Goal: Task Accomplishment & Management: Manage account settings

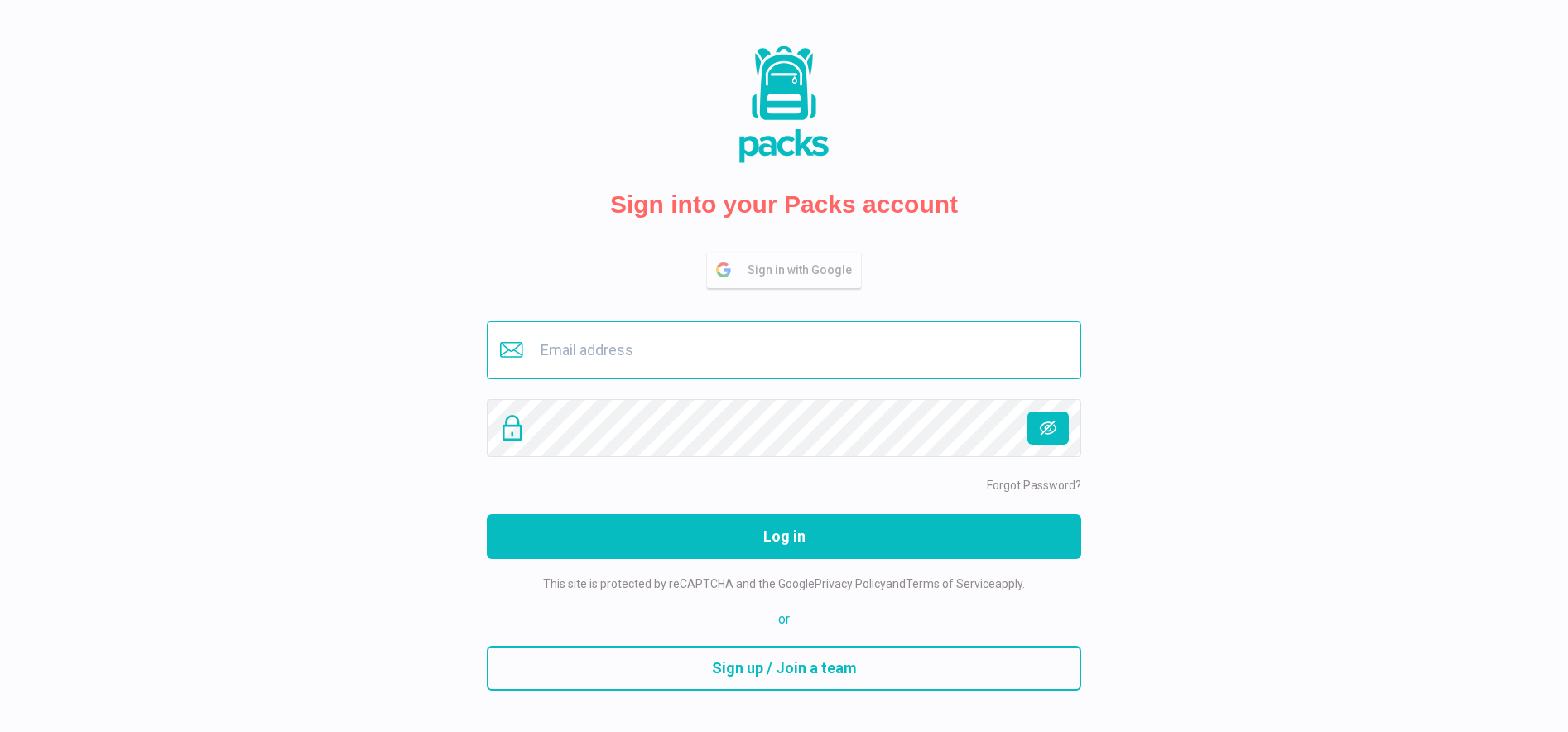
type input "[EMAIL_ADDRESS][DOMAIN_NAME]"
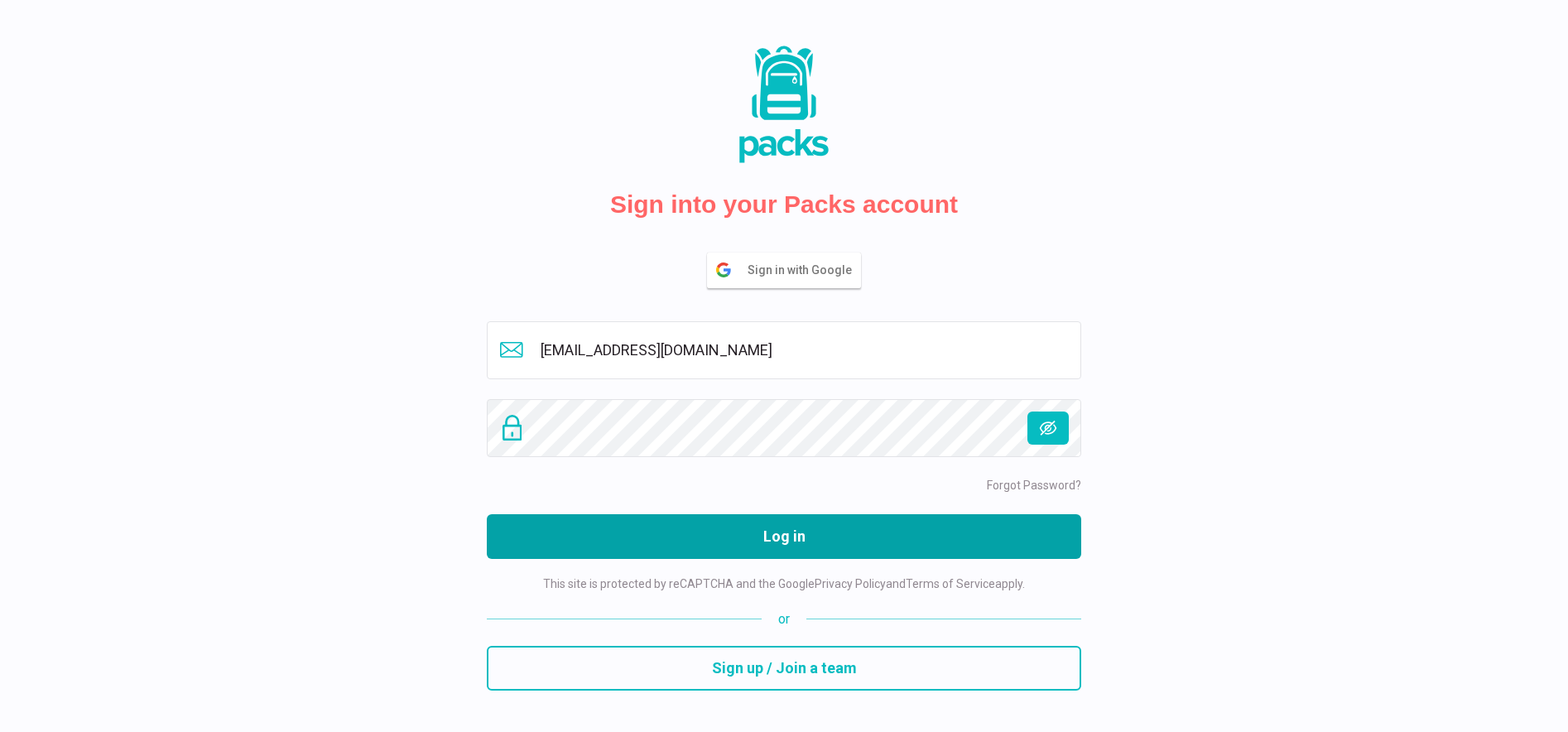
click at [749, 531] on button "Log in" at bounding box center [784, 536] width 595 height 45
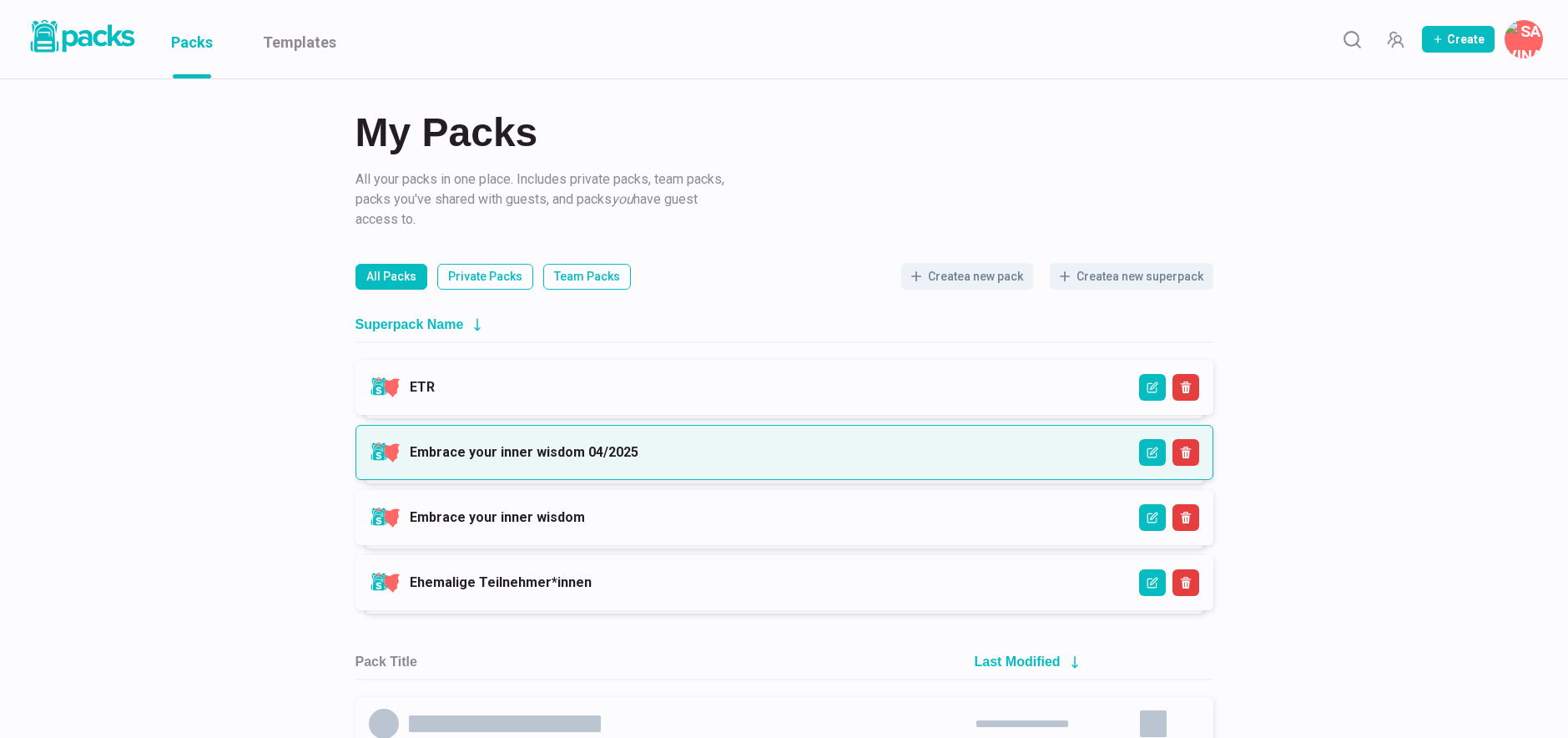
click at [638, 457] on link "Embrace your inner wisdom 04/2025" at bounding box center [524, 452] width 229 height 15
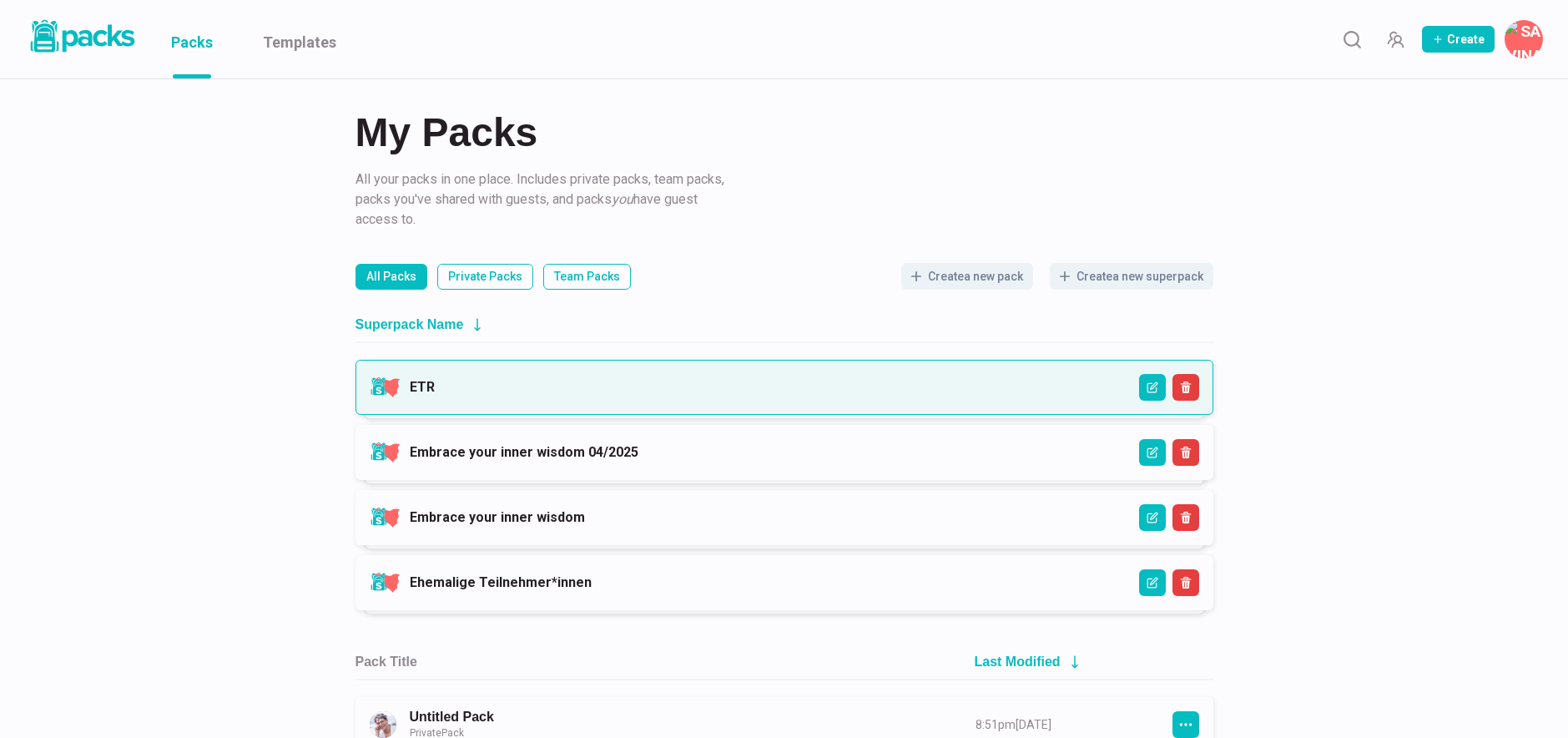
click at [435, 392] on link "ETR" at bounding box center [422, 387] width 25 height 15
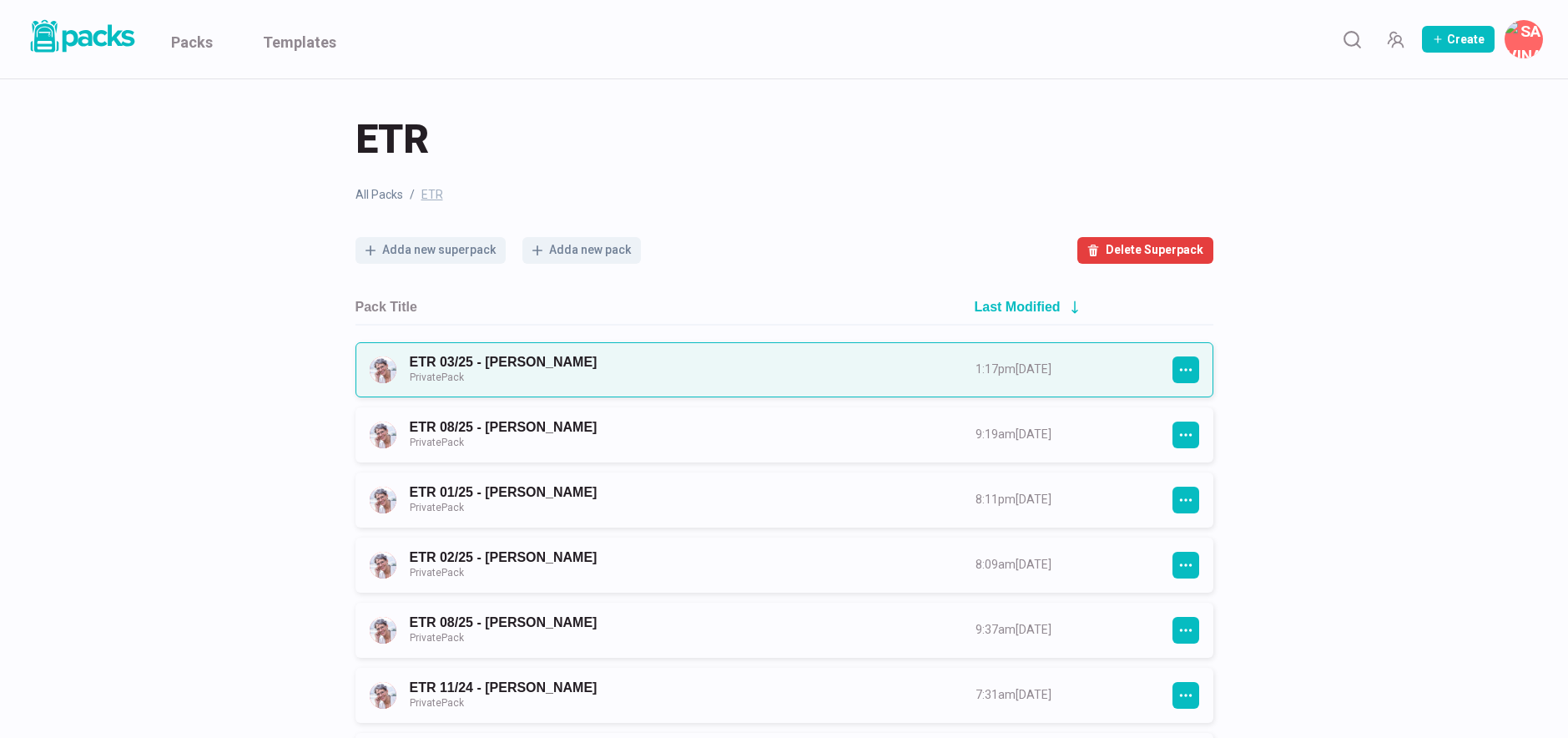
click at [740, 368] on link "ETR 03/25 - [PERSON_NAME] Private Pack" at bounding box center [678, 370] width 536 height 31
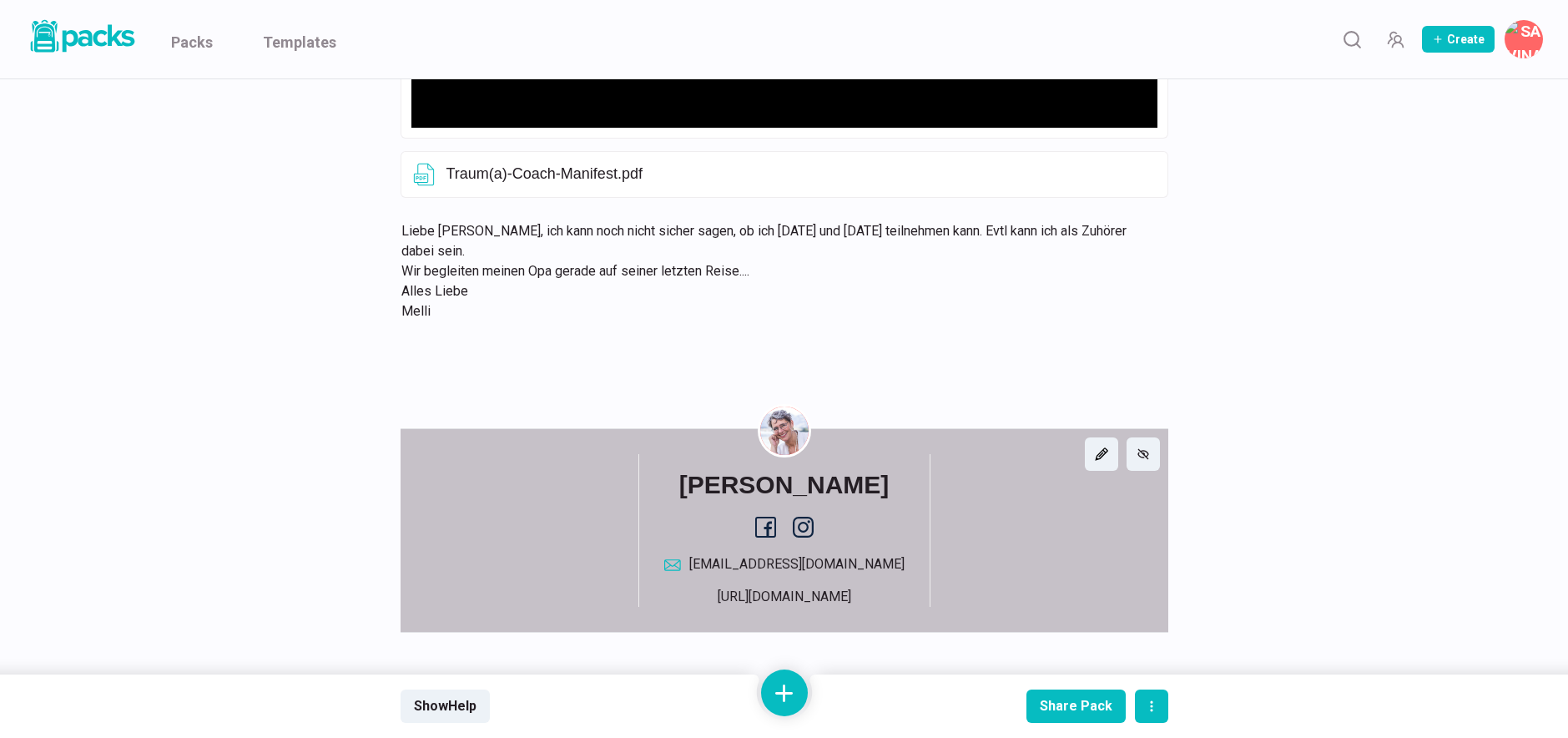
scroll to position [805, 0]
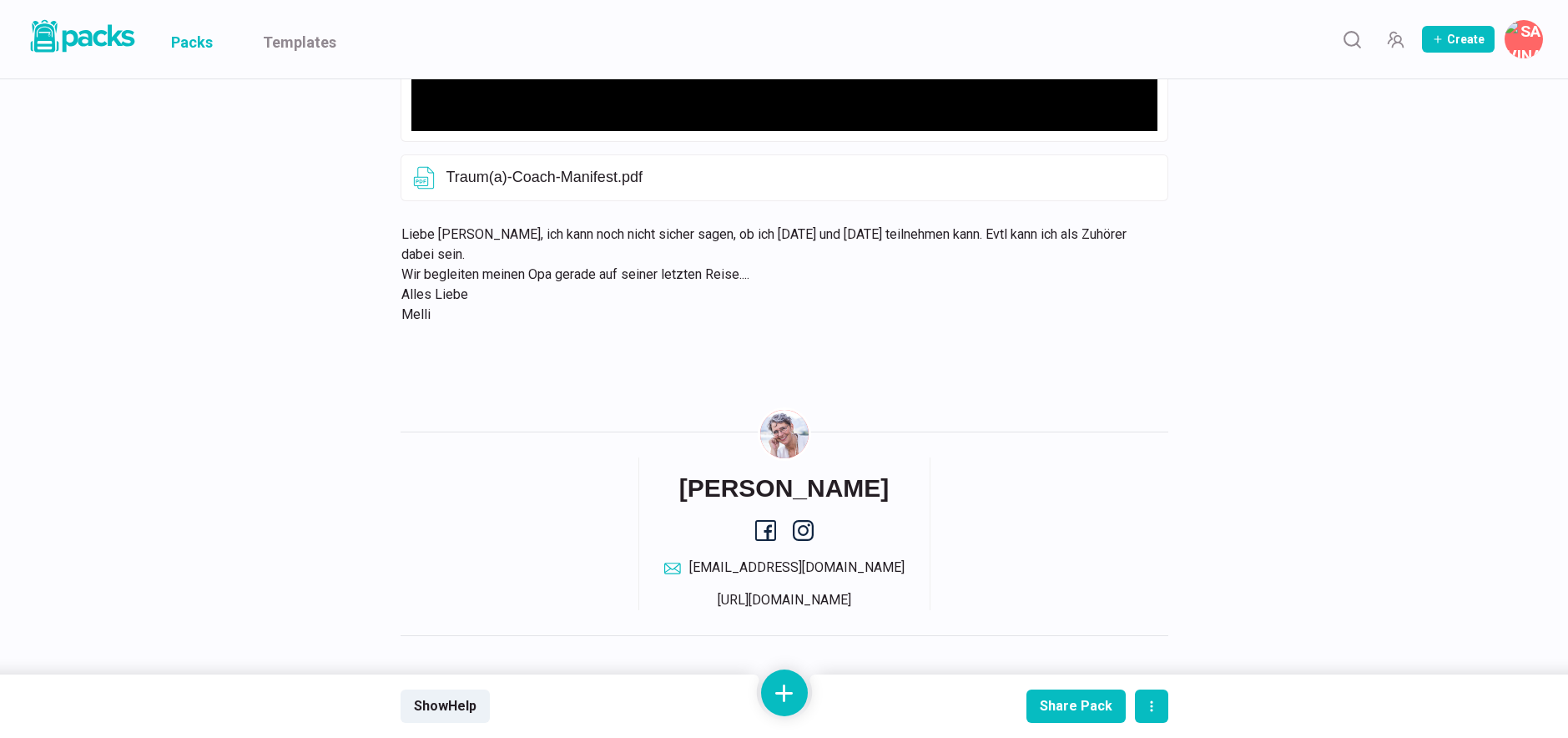
click at [184, 41] on link "Packs" at bounding box center [191, 39] width 42 height 78
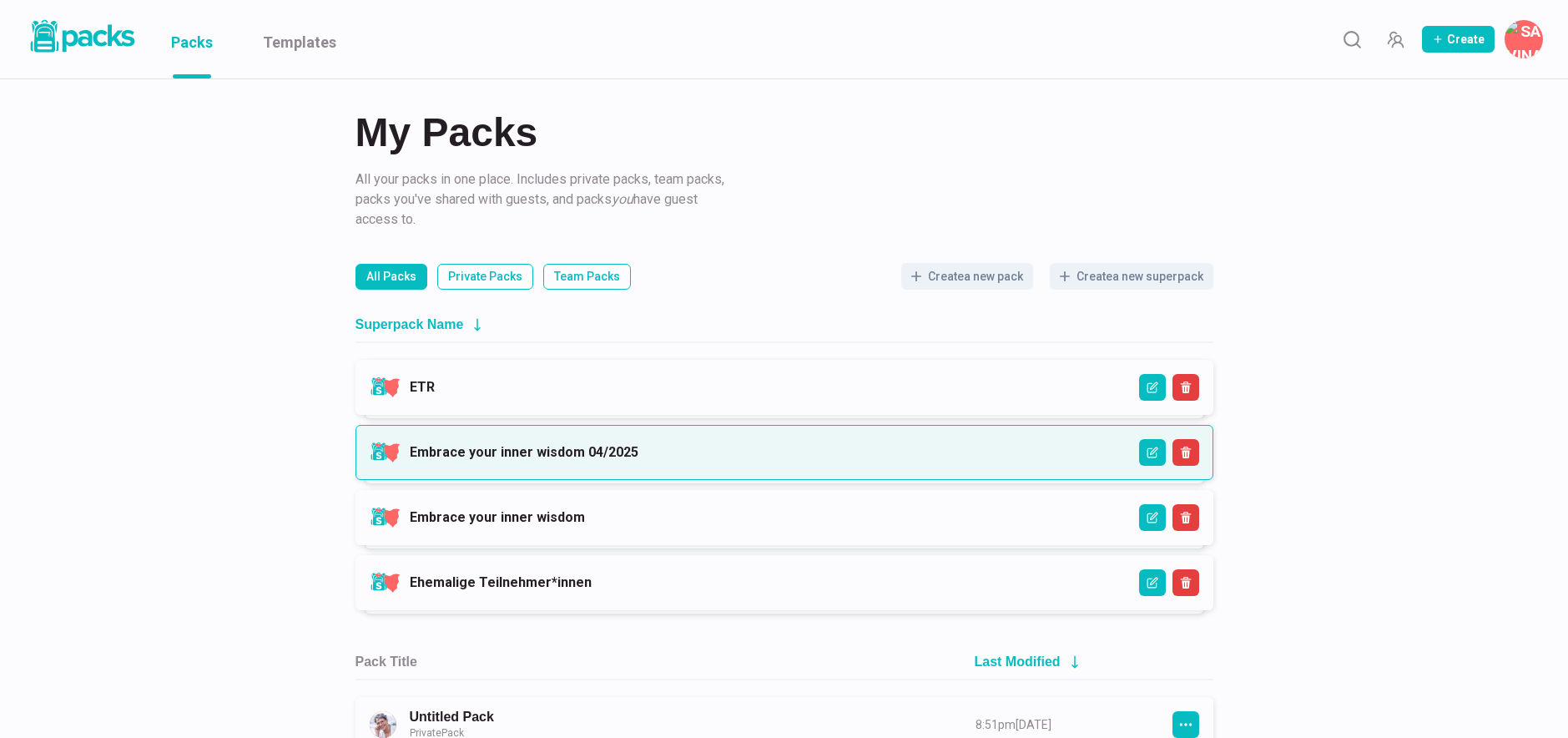
click at [606, 460] on link "Embrace your inner wisdom 04/2025" at bounding box center [524, 452] width 229 height 15
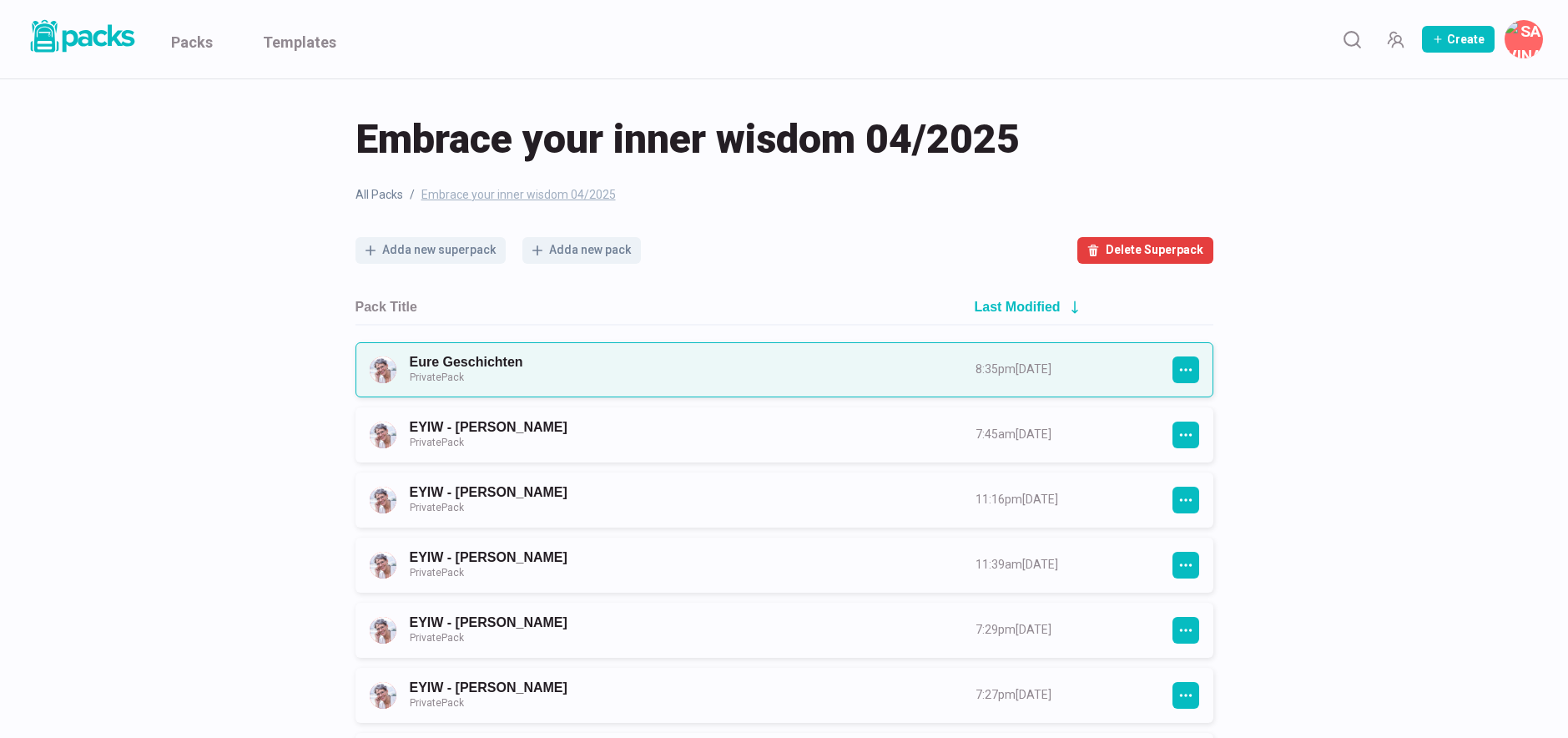
click at [527, 365] on link "Eure Geschichten Private Pack" at bounding box center [678, 370] width 536 height 31
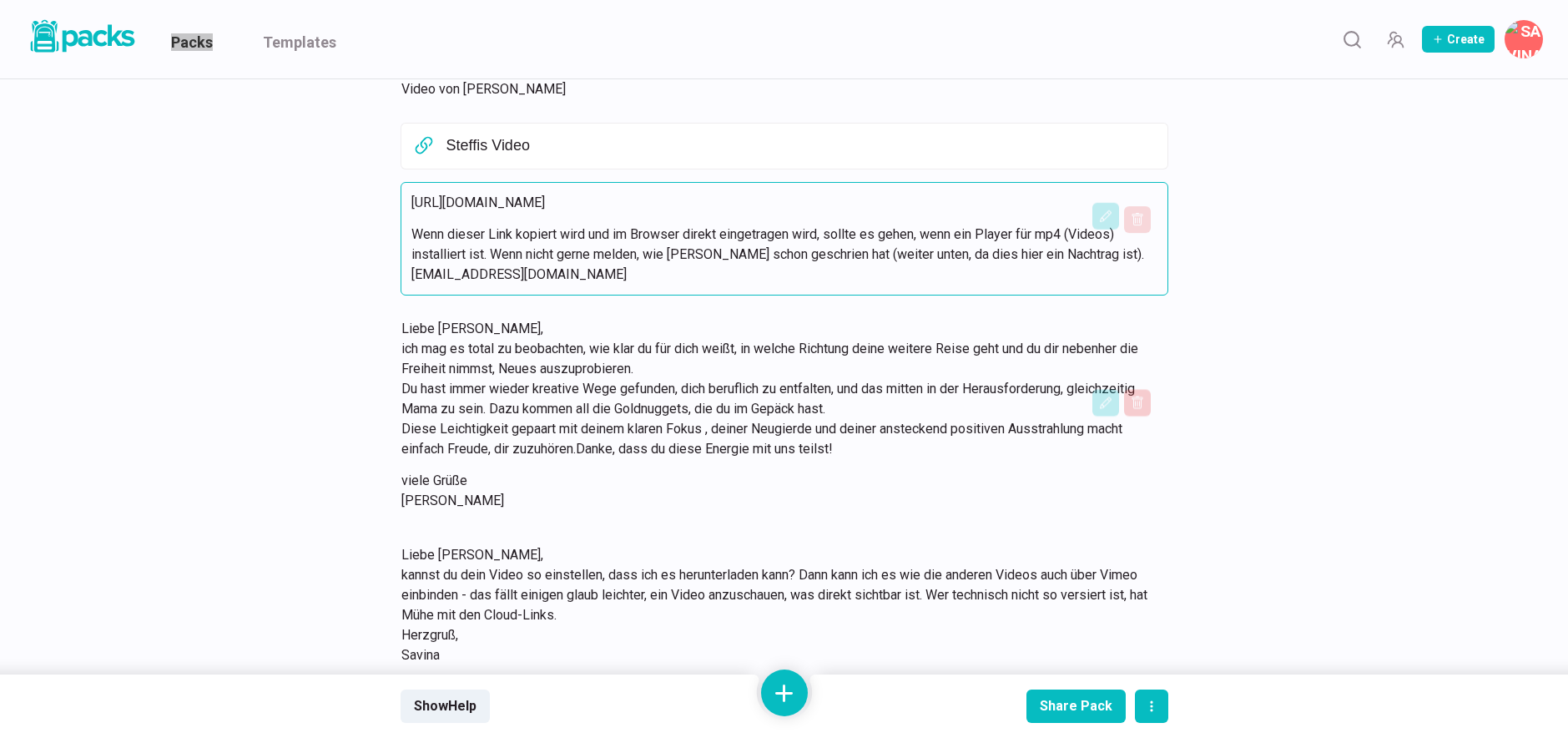
scroll to position [12349, 0]
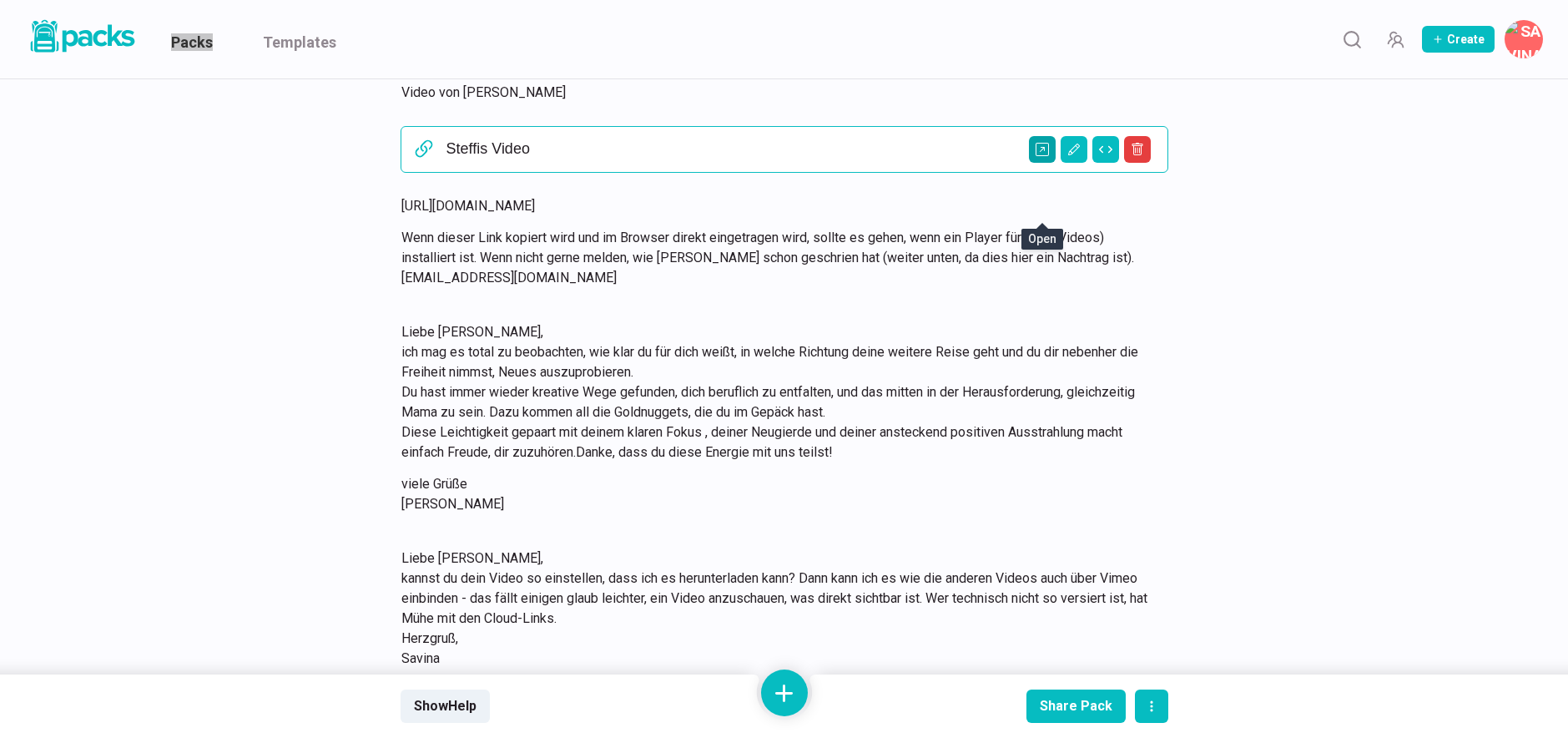
click at [1051, 163] on button "Open external link" at bounding box center [1042, 149] width 27 height 27
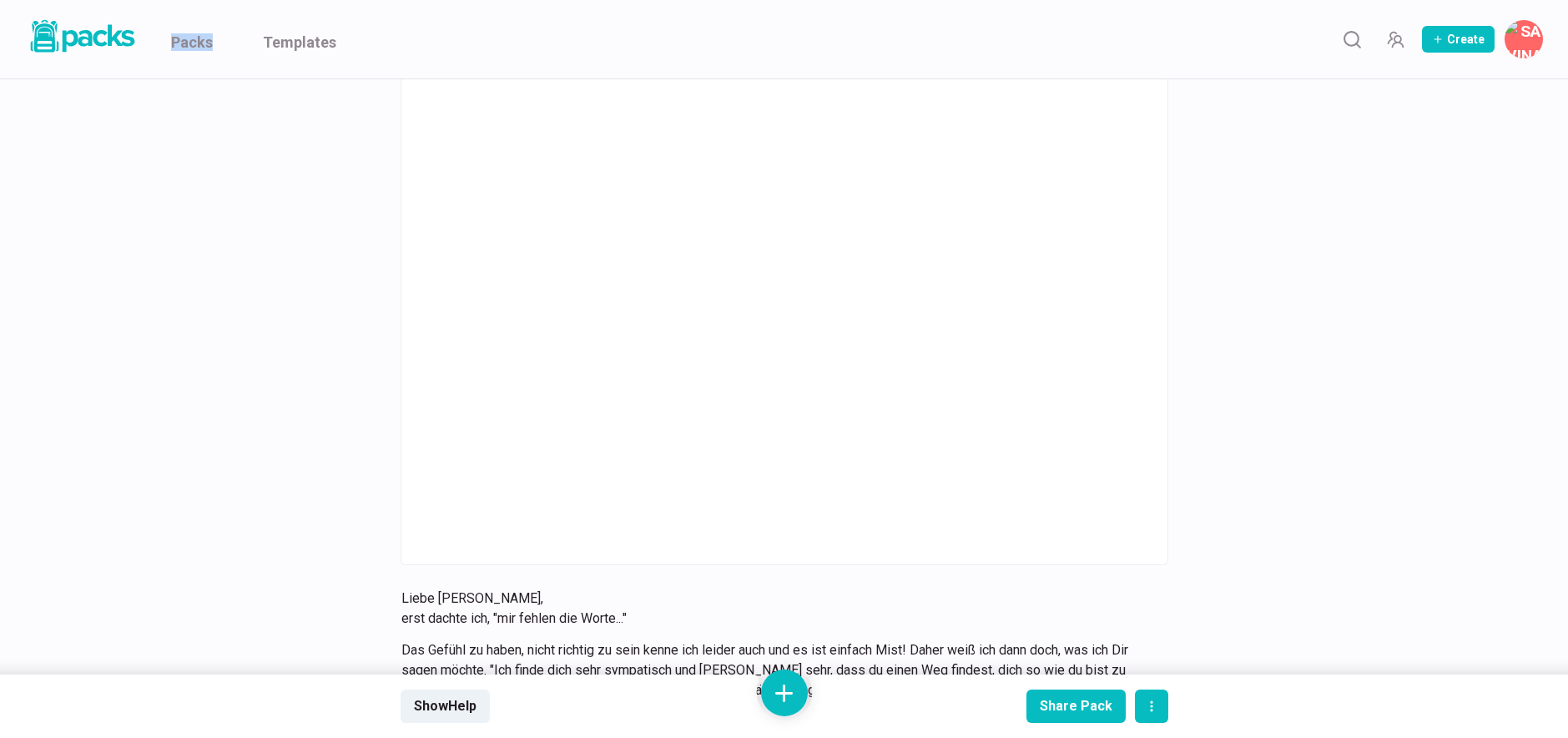
scroll to position [15615, 0]
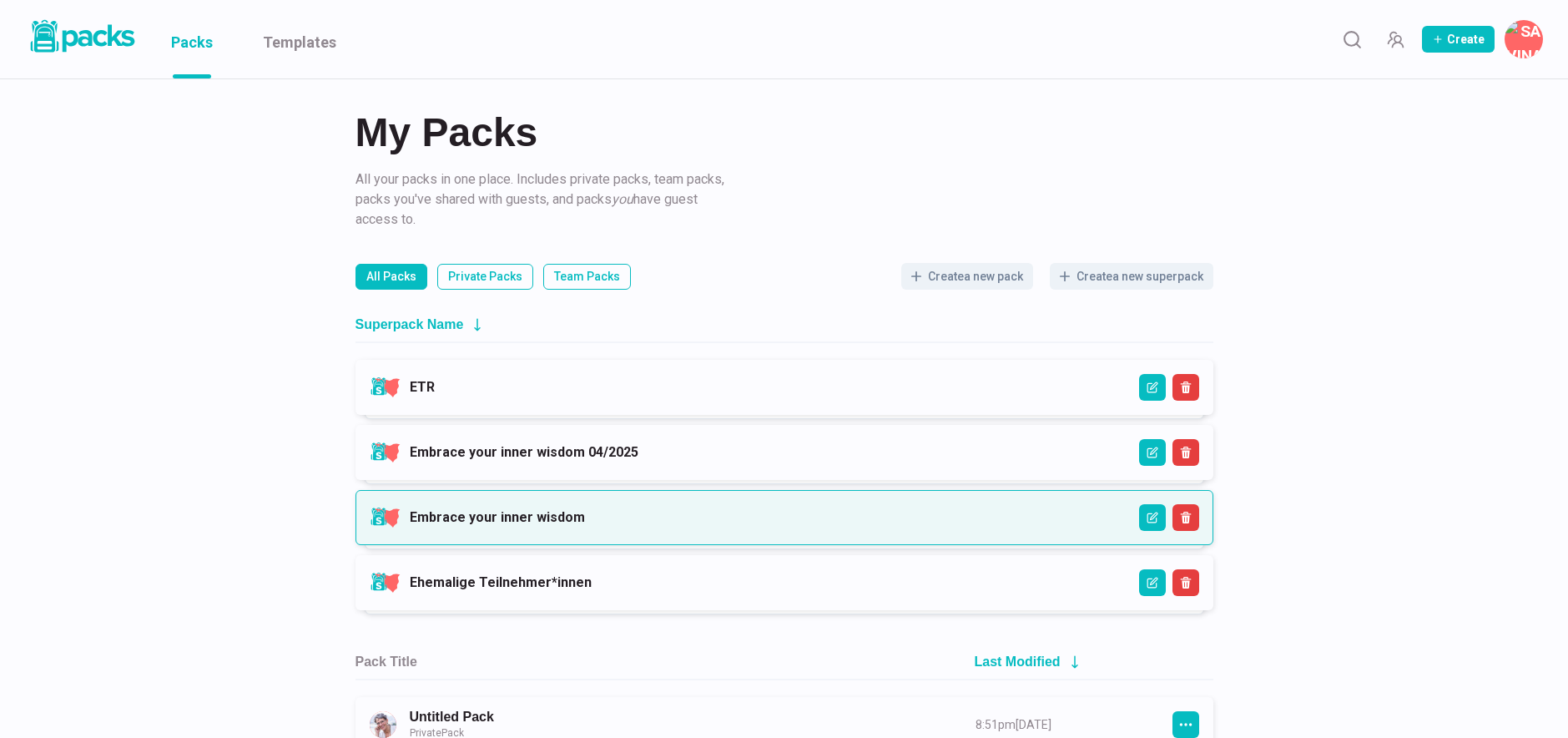
click at [526, 512] on link "Embrace your inner wisdom" at bounding box center [498, 517] width 175 height 15
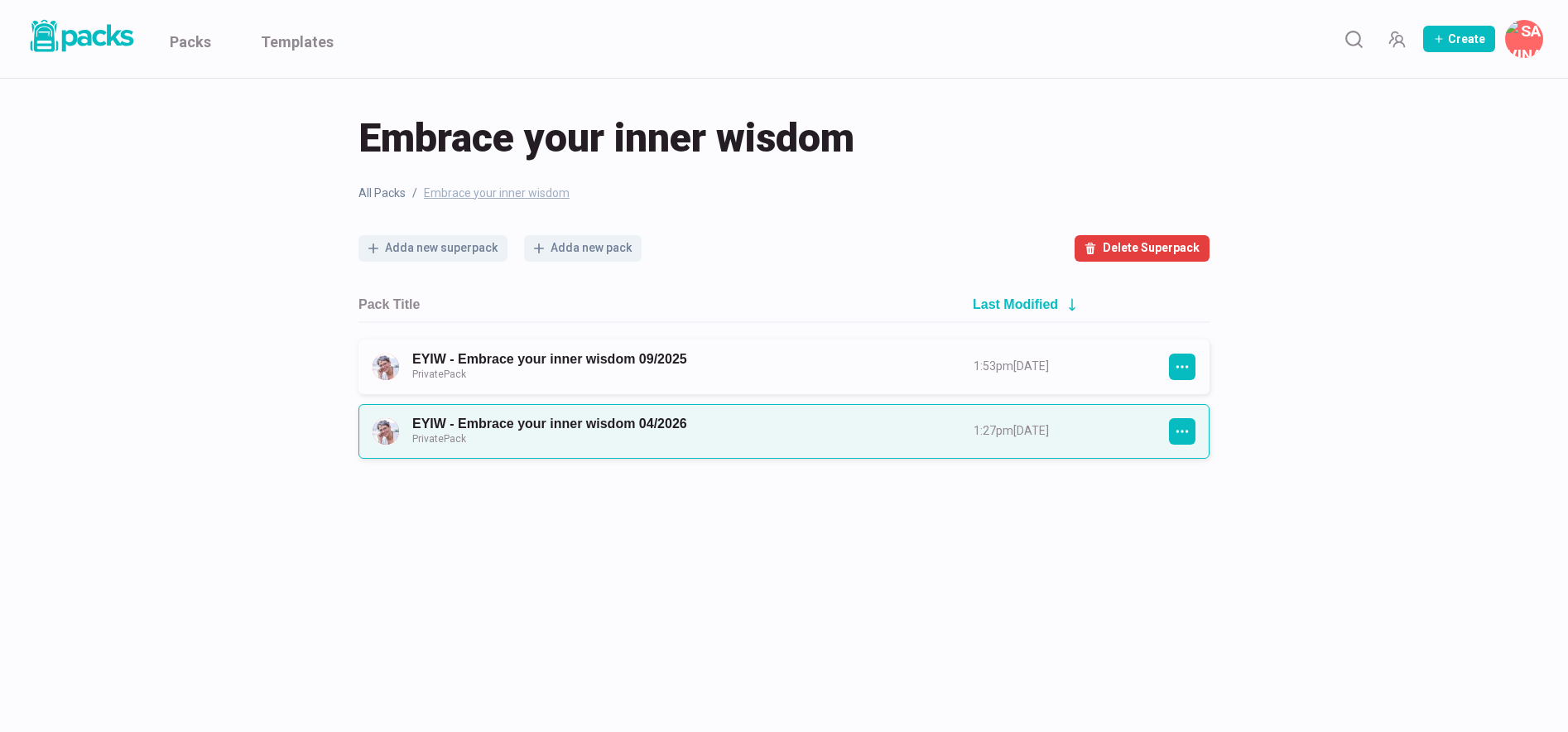
click at [548, 417] on link "EYIW - Embrace your inner wisdom 04/2026 Private Pack" at bounding box center [678, 431] width 532 height 31
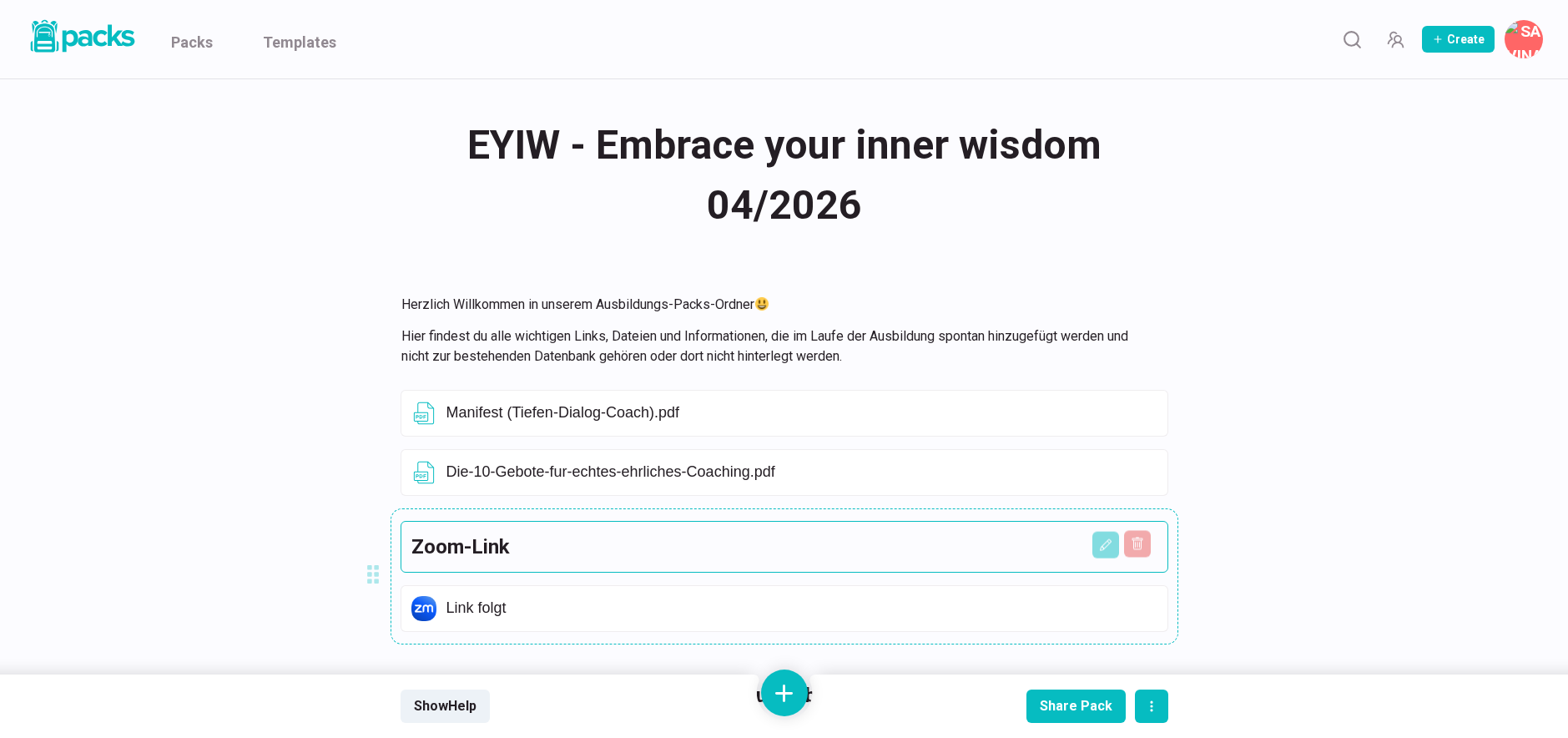
scroll to position [77, 0]
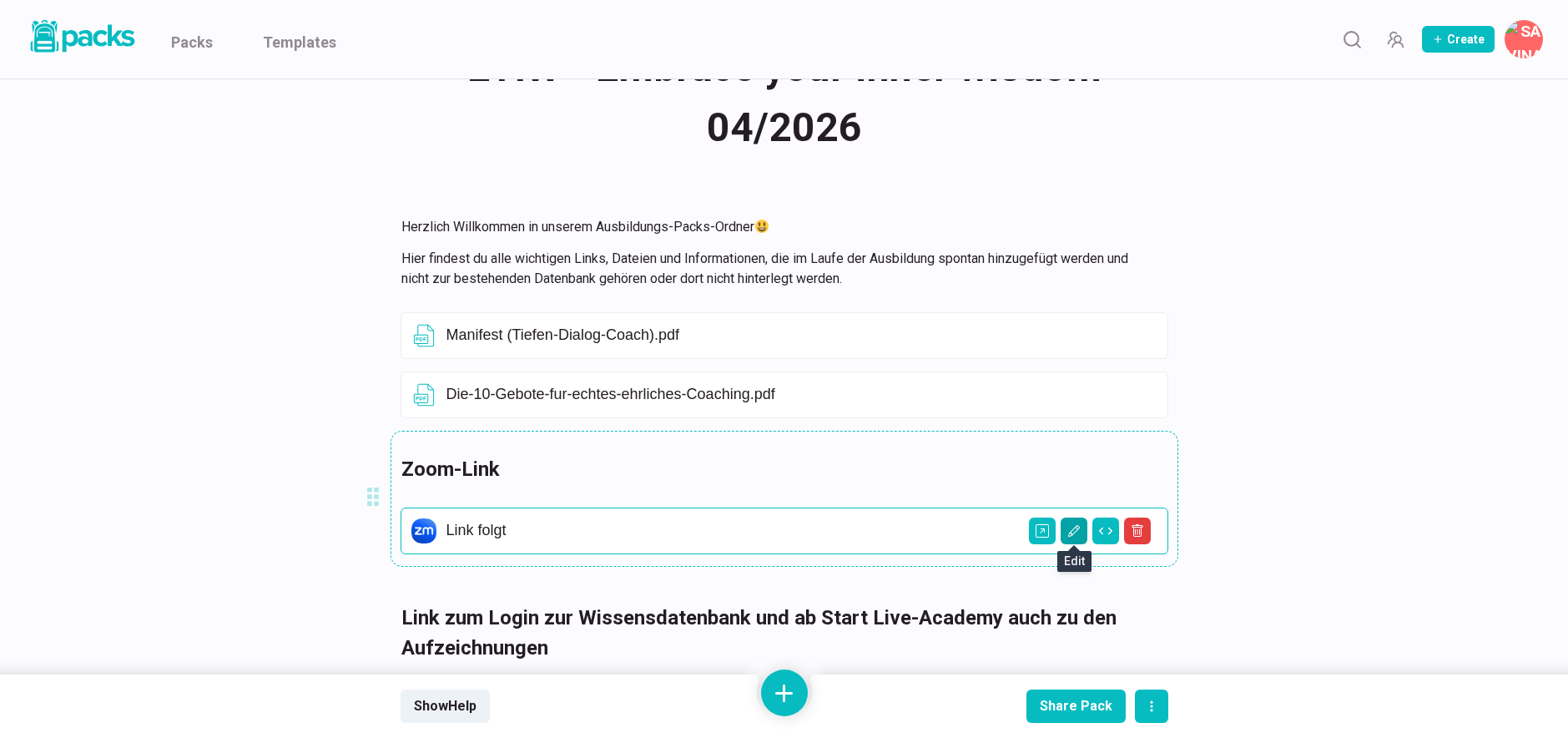
click at [1073, 534] on icon "Edit asset" at bounding box center [1073, 531] width 12 height 12
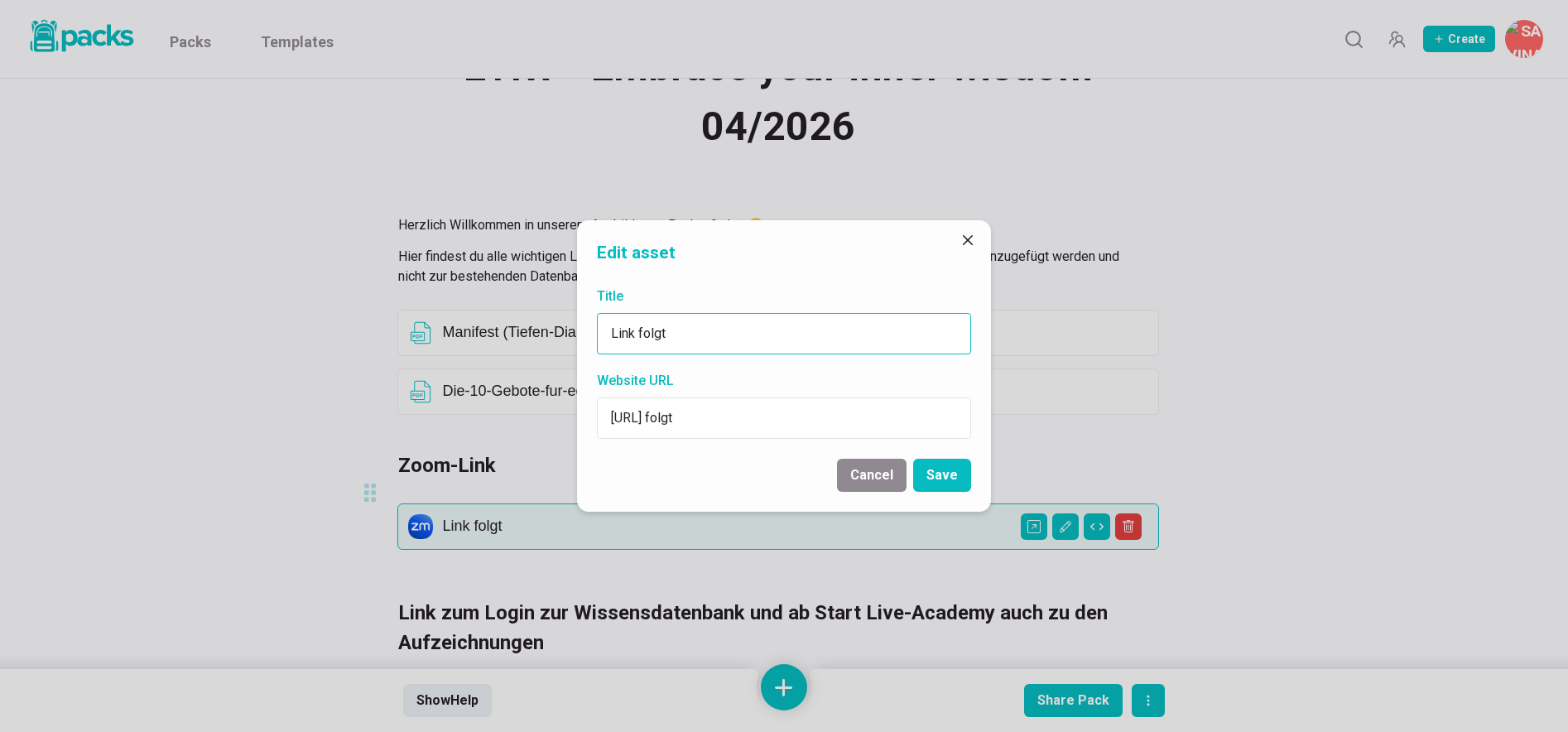
click at [723, 335] on input "Link folgt" at bounding box center [784, 334] width 374 height 42
paste input "[URL][DOMAIN_NAME][SECURITY_DATA]"
type input "[URL][DOMAIN_NAME][SECURITY_DATA]"
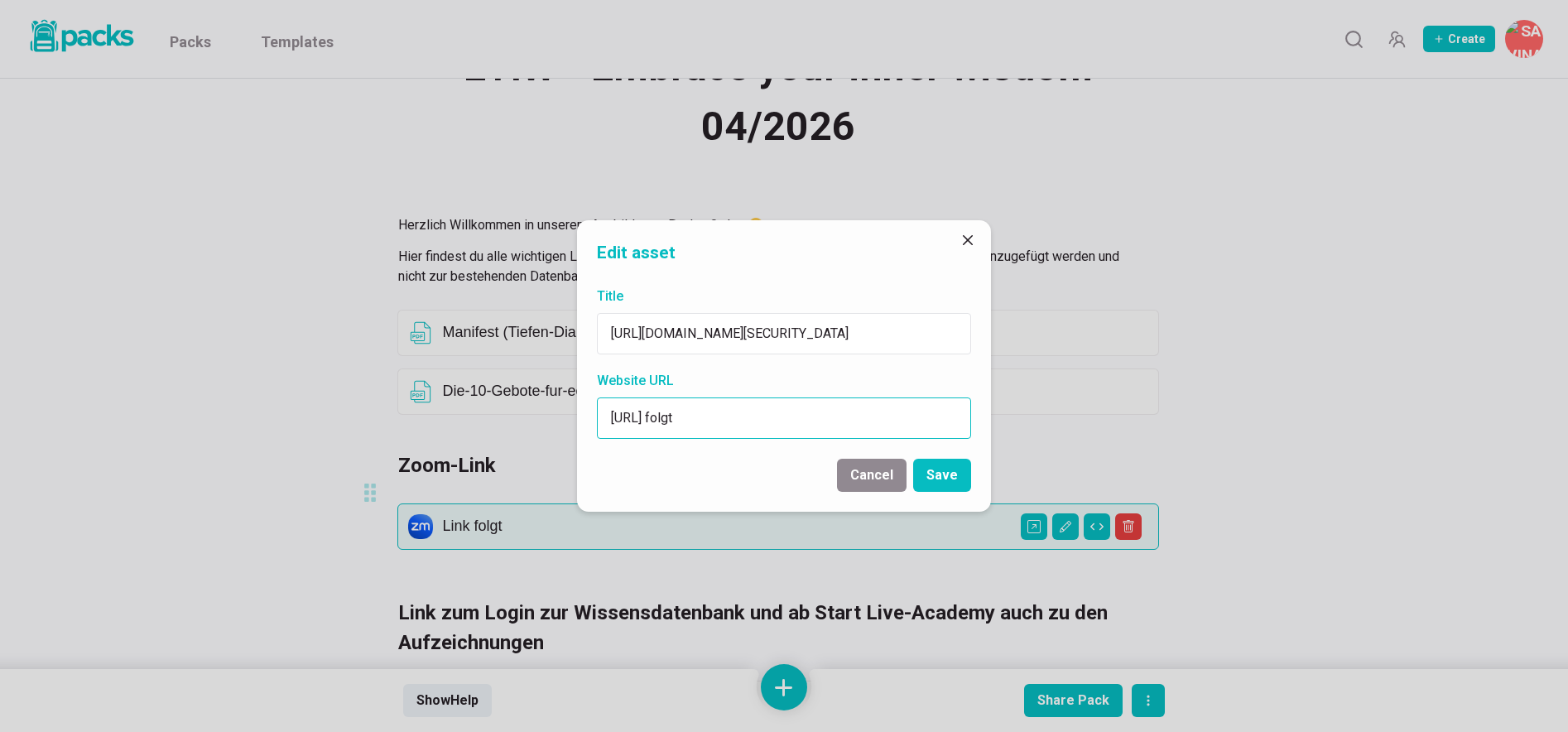
click at [720, 415] on input "[URL] folgt" at bounding box center [784, 418] width 374 height 42
paste input "[DOMAIN_NAME][URL][SECURITY_DATA]"
type input "[URL][DOMAIN_NAME][SECURITY_DATA]"
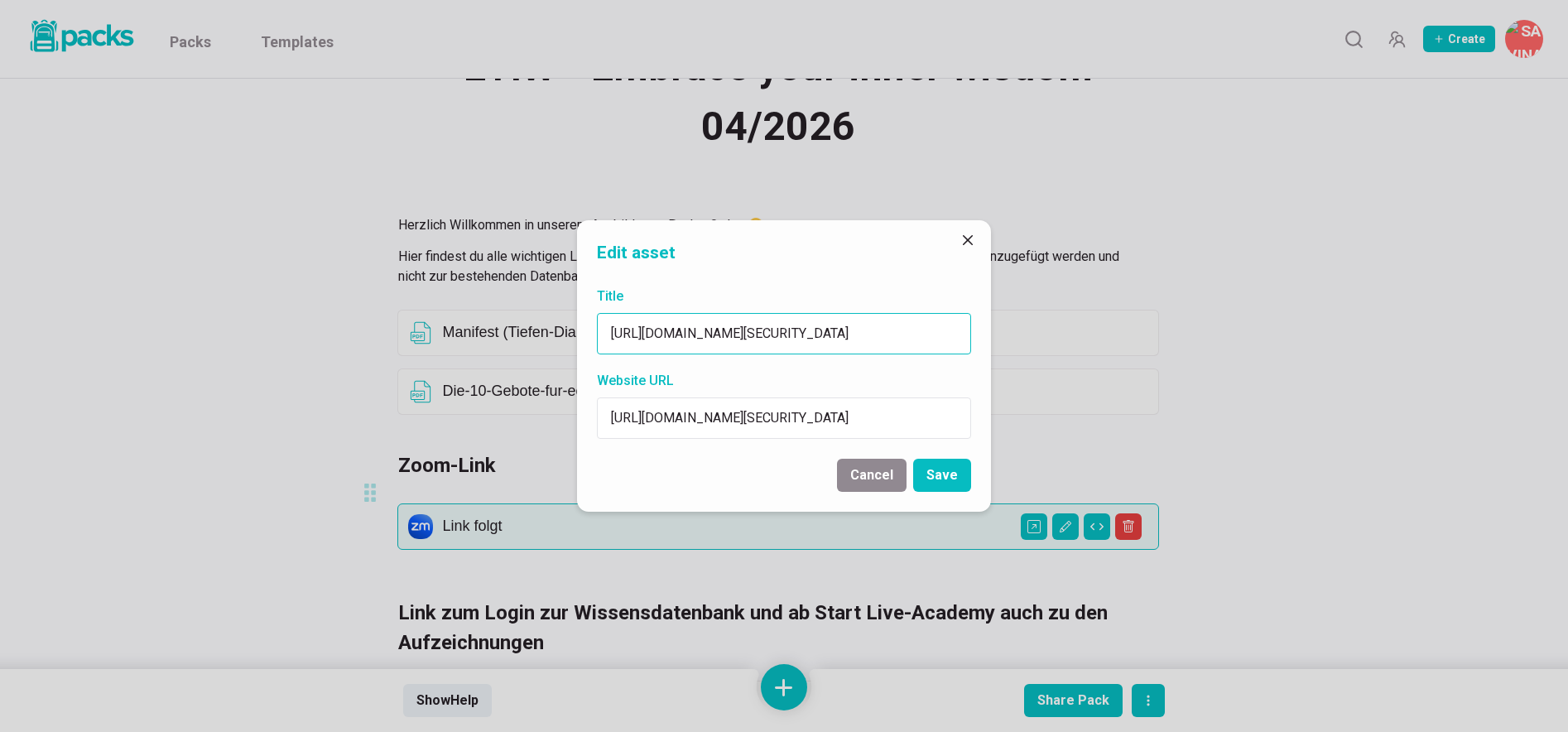
click at [722, 335] on input "[URL][DOMAIN_NAME][SECURITY_DATA]" at bounding box center [784, 334] width 374 height 42
paste input "830 2258 7810"
type input "Zoom-Link zu unseren Calls. Meeting-ID: 830 2258 7810 Passwort: Licht"
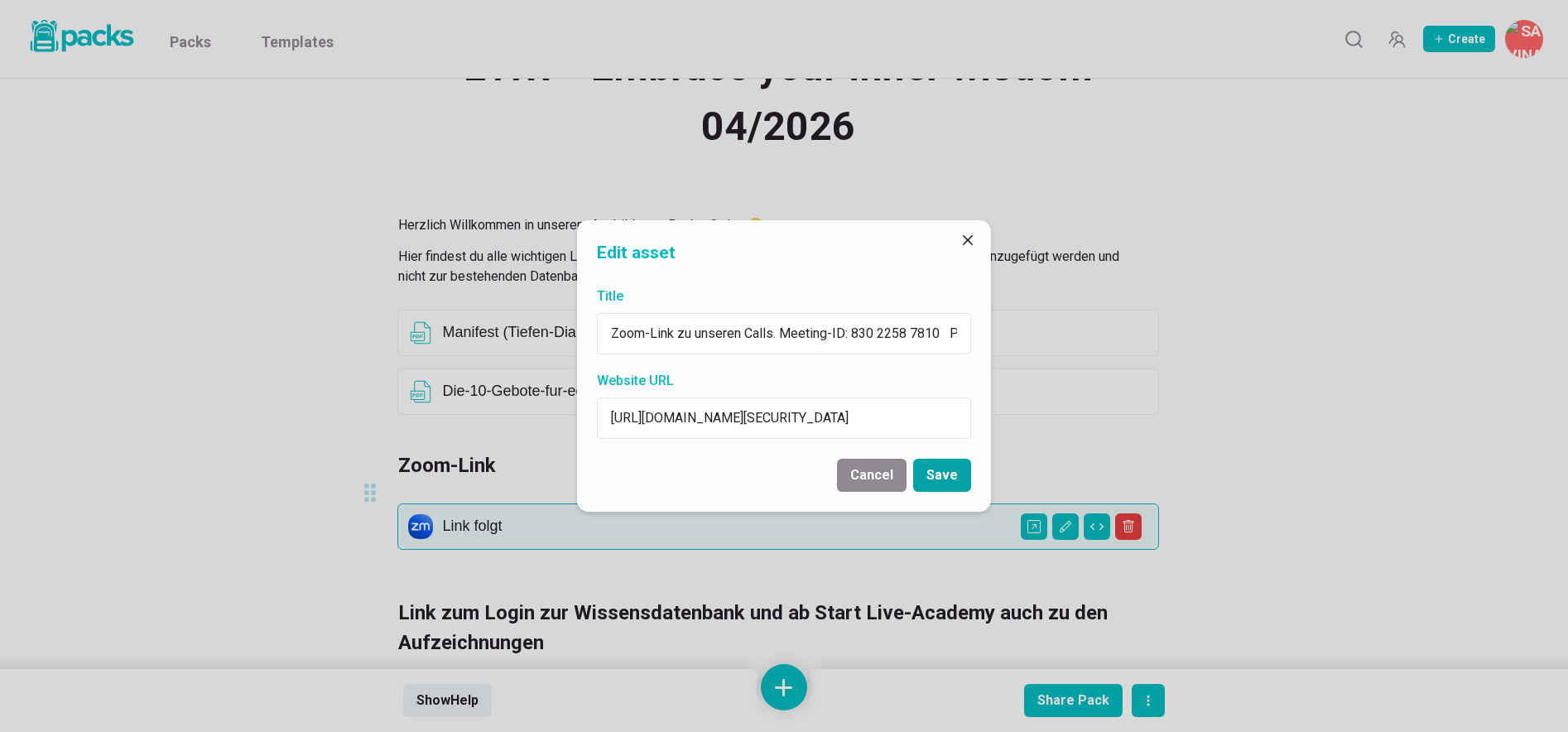
click at [952, 478] on button "Save" at bounding box center [942, 475] width 58 height 33
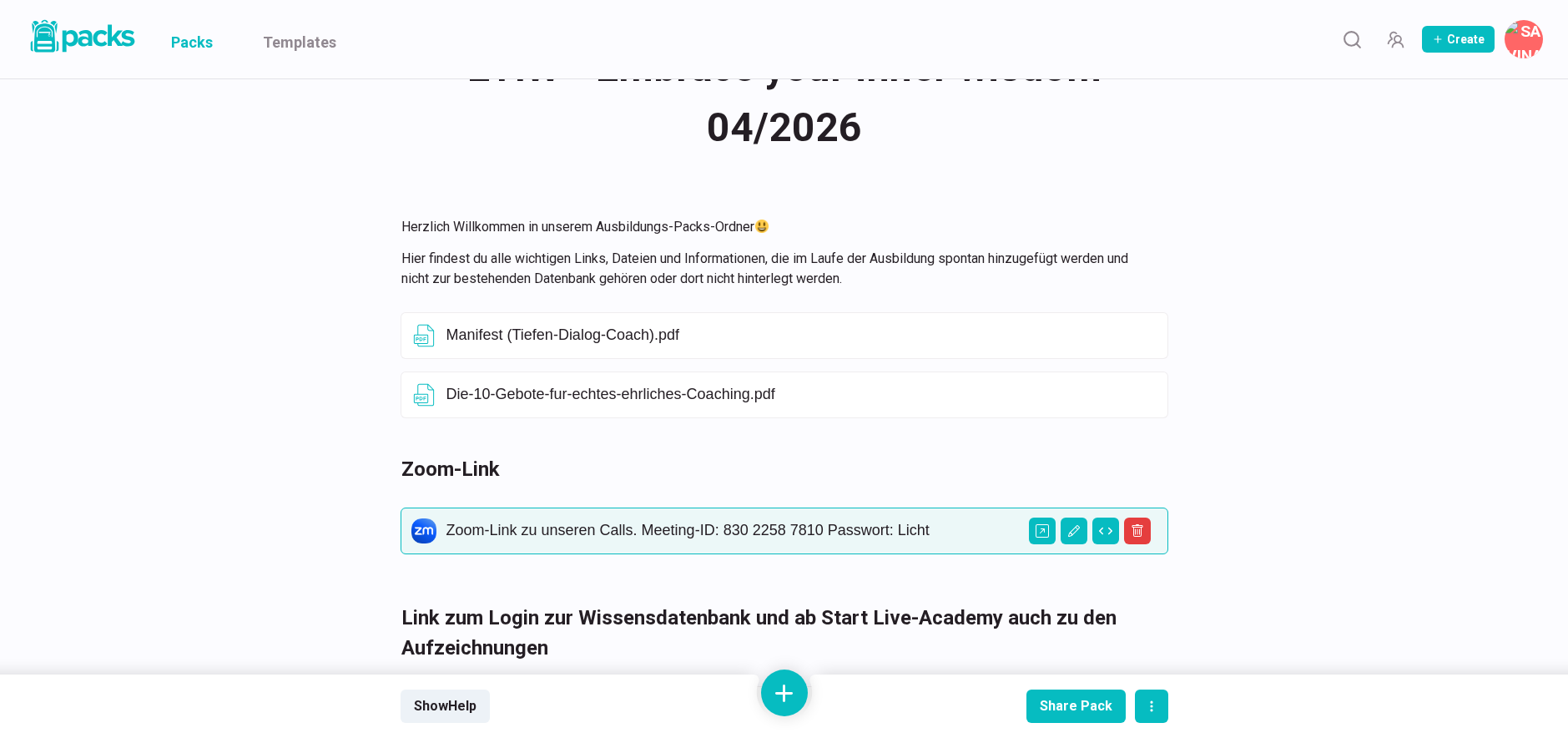
click at [189, 48] on link "Packs" at bounding box center [191, 39] width 42 height 78
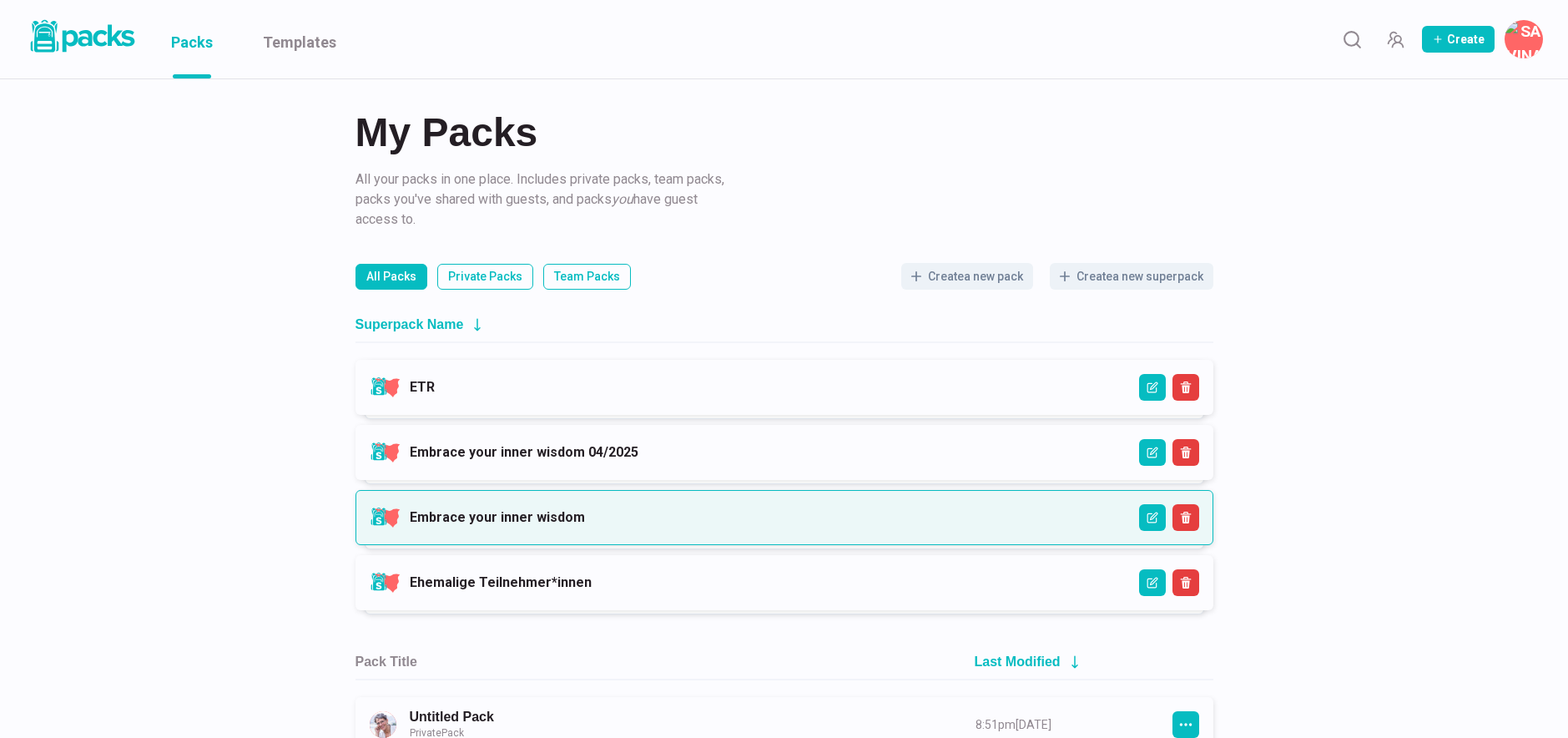
click at [572, 519] on link "Embrace your inner wisdom" at bounding box center [498, 517] width 175 height 15
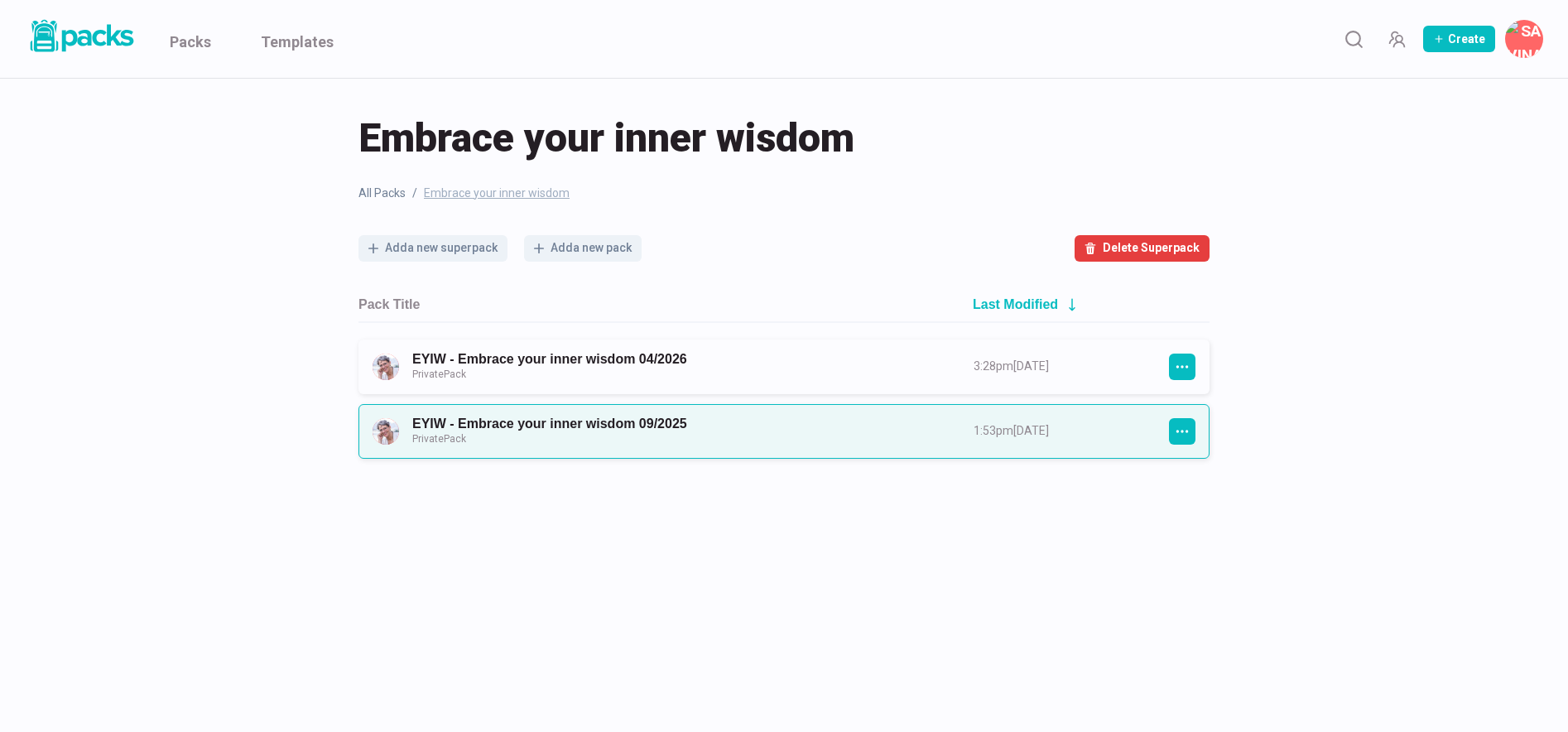
click at [657, 426] on link "EYIW - Embrace your inner wisdom 09/2025 Private Pack" at bounding box center [678, 431] width 532 height 31
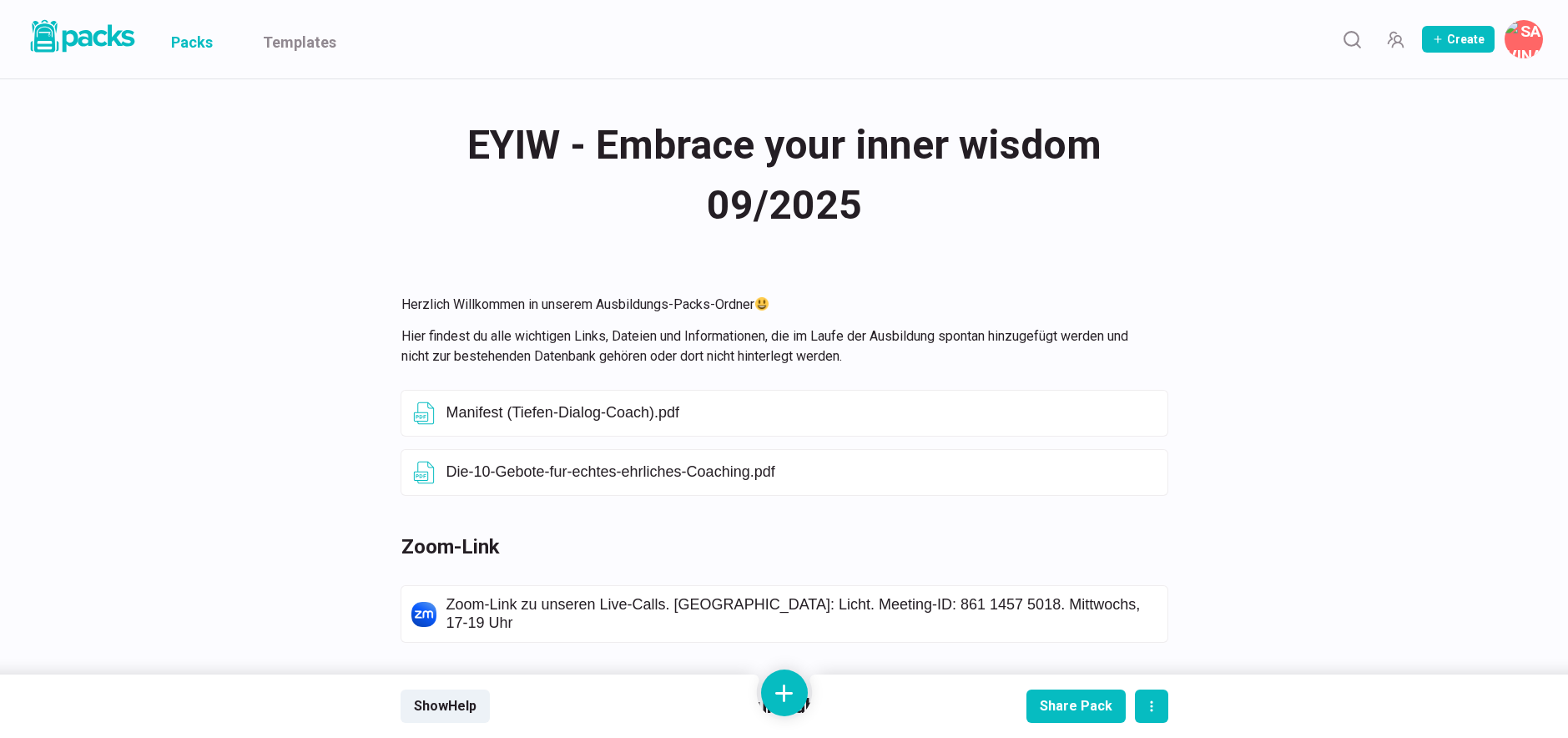
click at [196, 53] on link "Packs" at bounding box center [191, 39] width 42 height 78
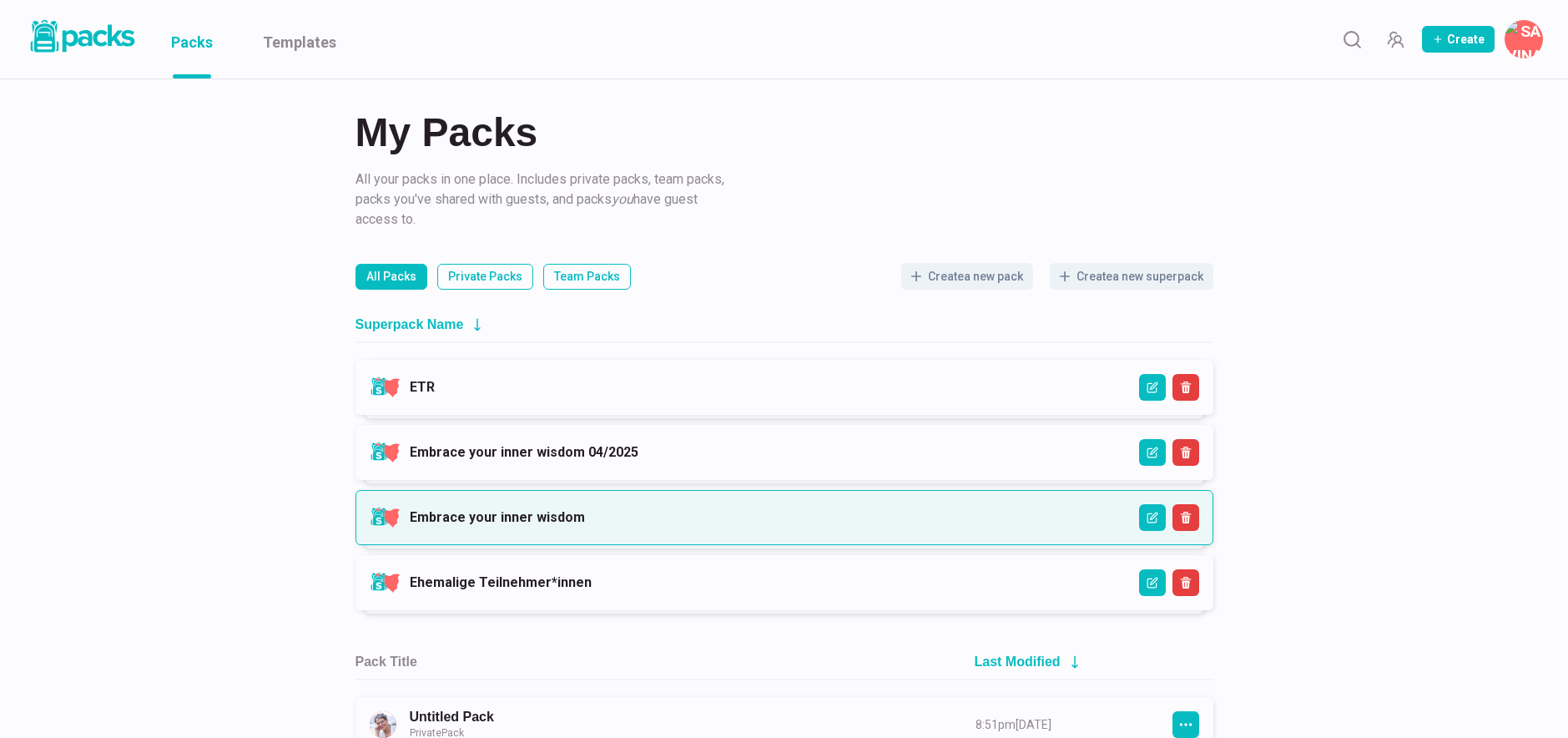
click at [572, 510] on link "Embrace your inner wisdom" at bounding box center [498, 517] width 175 height 15
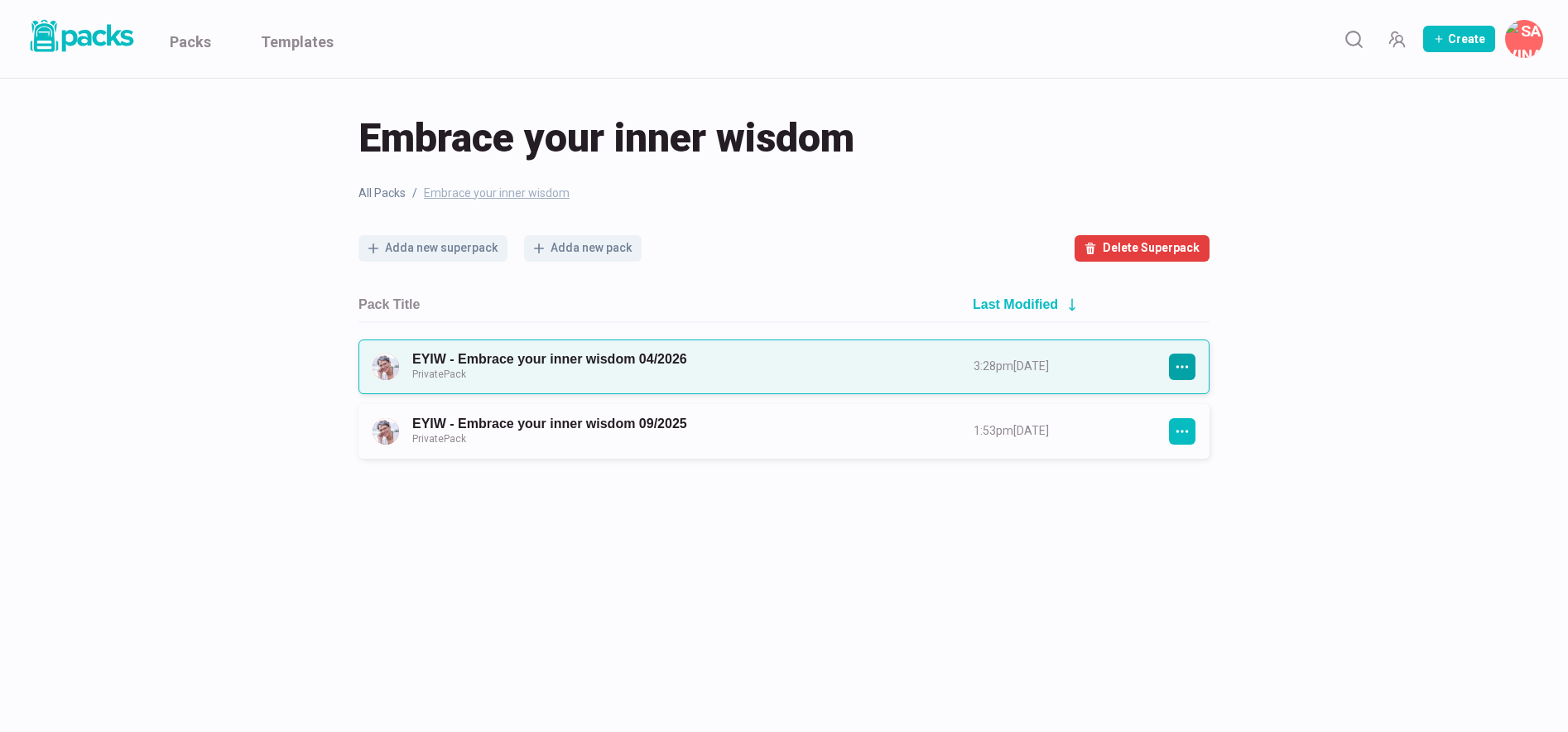
click at [1188, 364] on icon "button" at bounding box center [1183, 367] width 15 height 15
click at [1208, 573] on button "Duplicate Pack" at bounding box center [1259, 574] width 180 height 42
click at [643, 360] on link "Copy: EYIW - Embrace your inner wisdom 04/2026 Private Pack" at bounding box center [678, 367] width 532 height 31
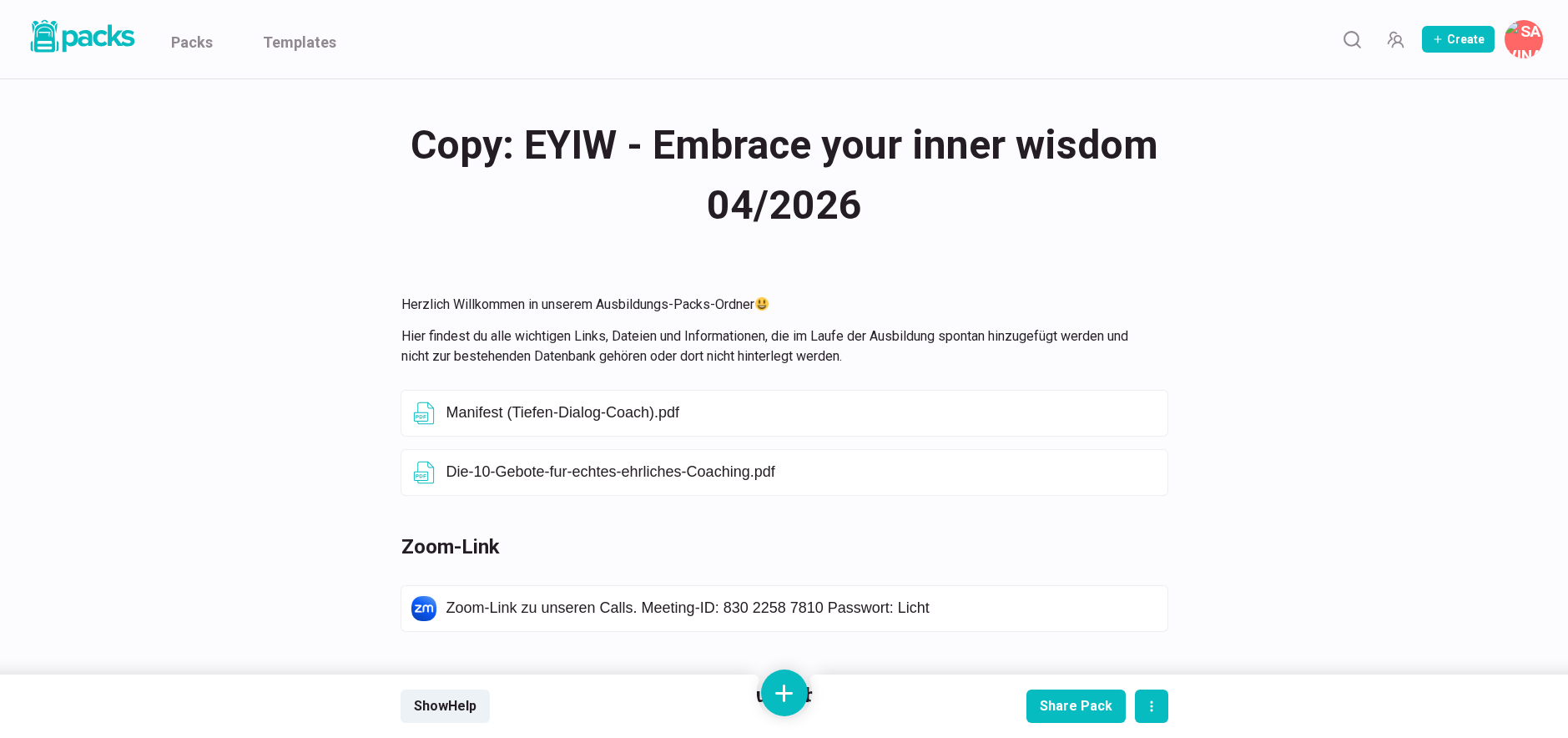
click at [530, 147] on div "Copy: EYIW - Embrace your inner wisdom 04/2026 Copy: EYIW - Embrace your inner …" at bounding box center [784, 175] width 768 height 125
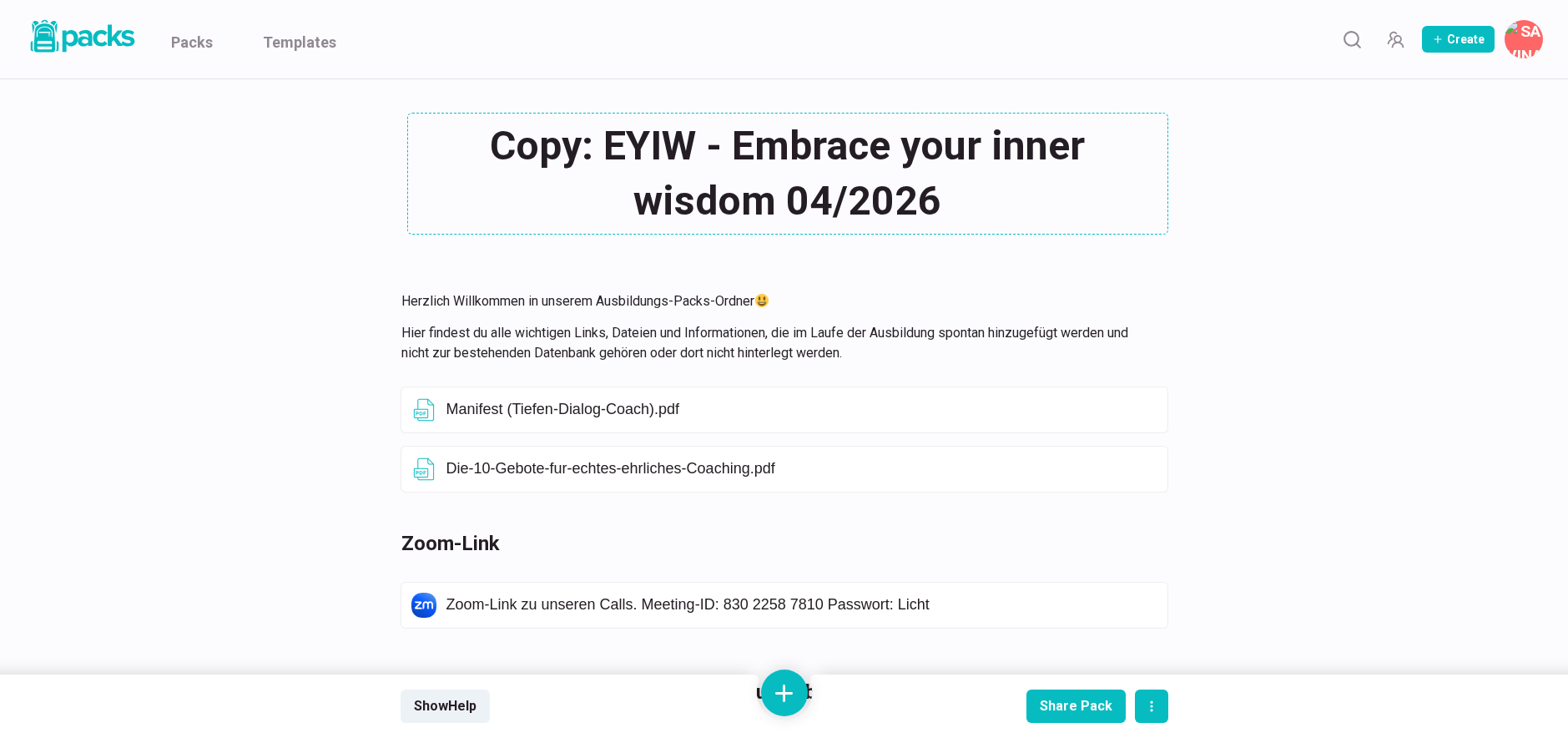
click at [607, 148] on textarea "Copy: EYIW - Embrace your inner wisdom 04/2026" at bounding box center [787, 173] width 761 height 122
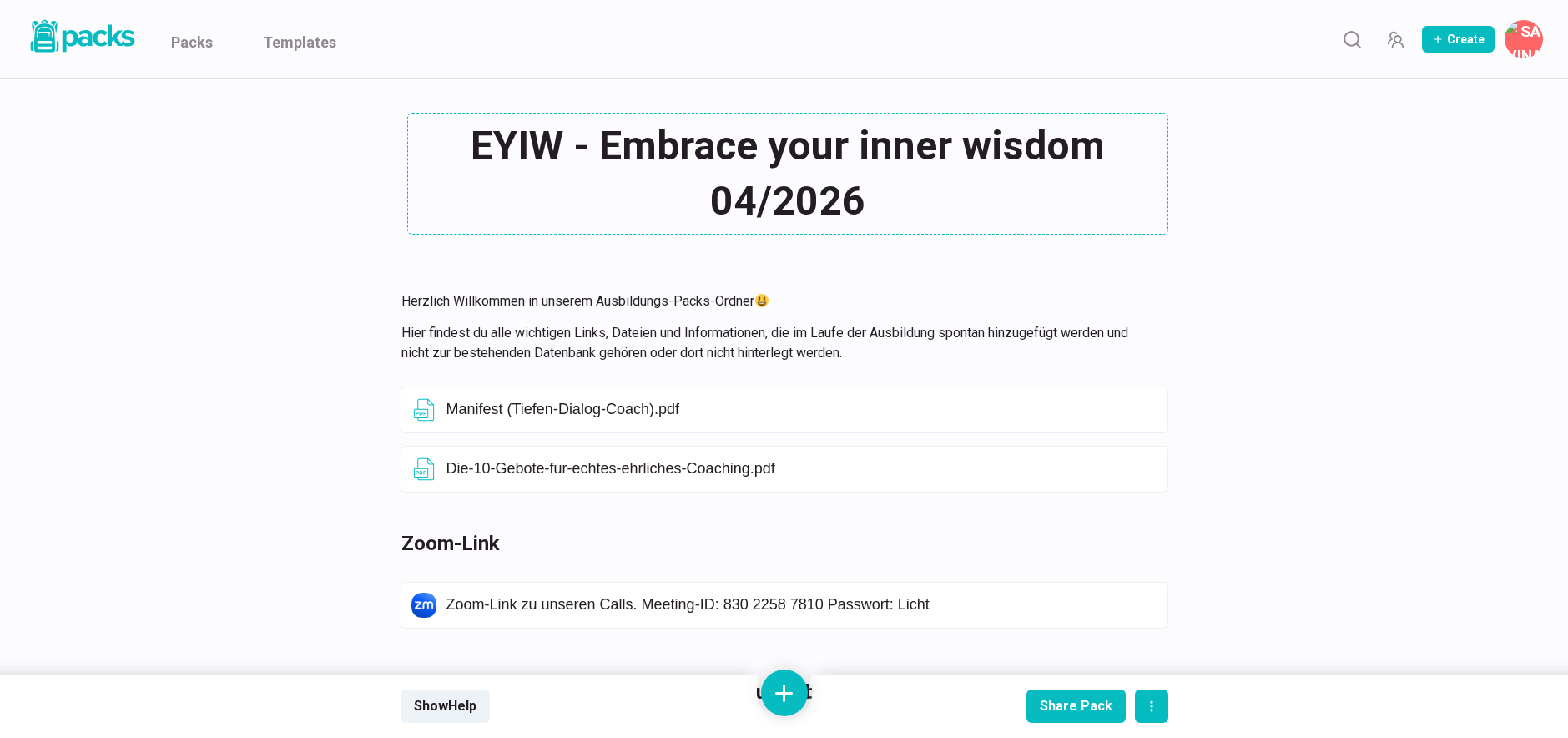
click at [756, 204] on textarea "EYIW - Embrace your inner wisdom 04/2026" at bounding box center [787, 173] width 761 height 122
type textarea "EYIW - Embrace your inner wisdom 09/2026"
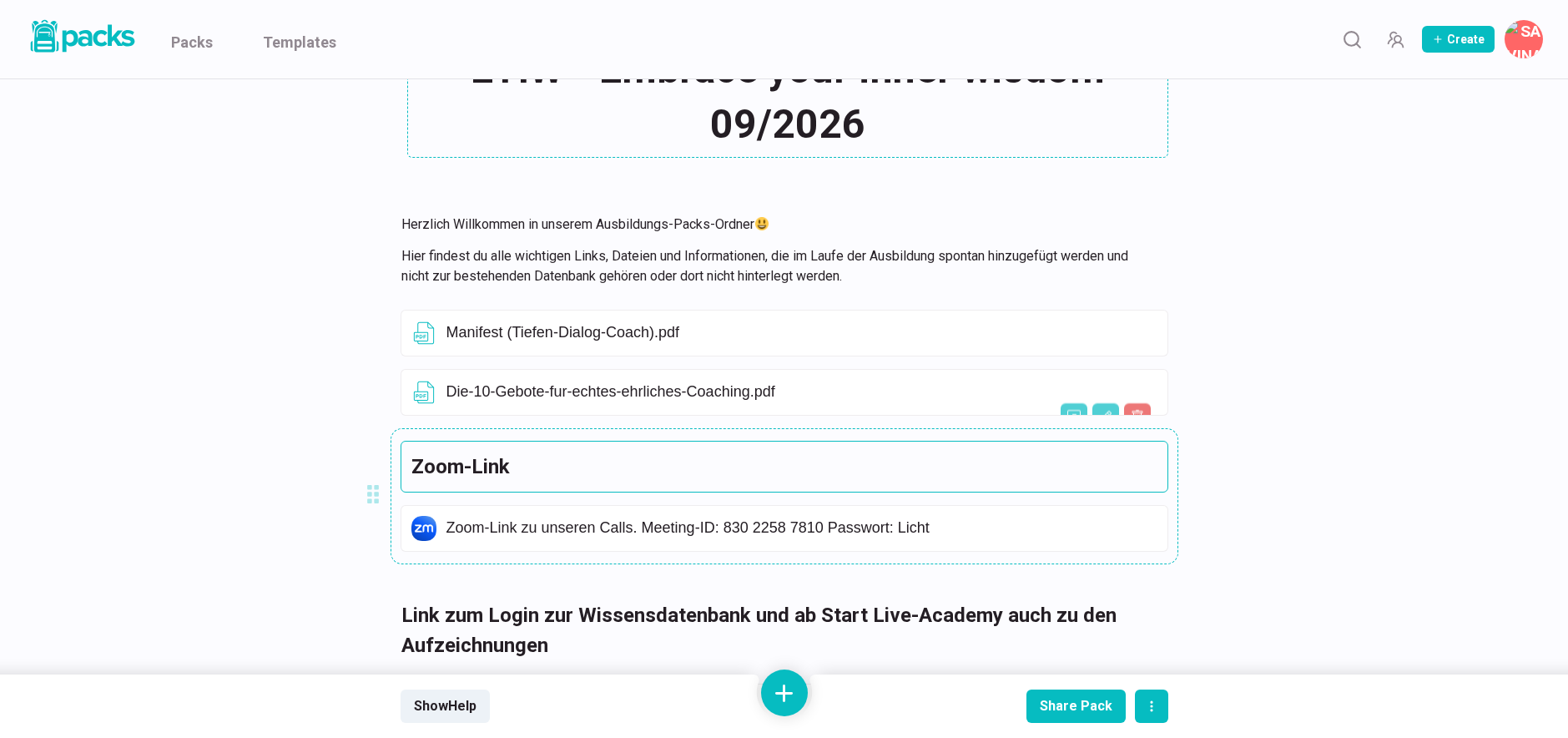
scroll to position [80, 0]
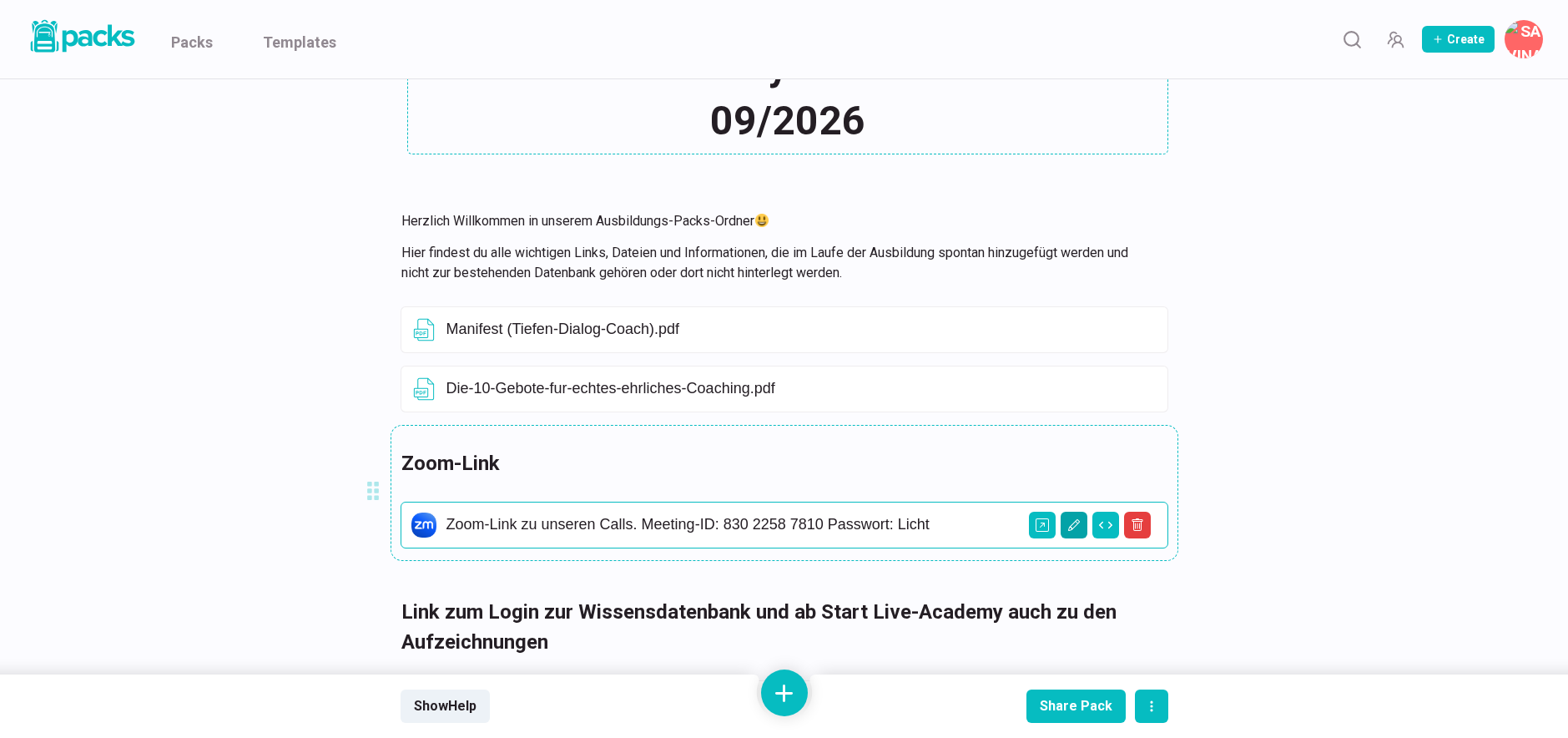
click at [1073, 526] on icon "Edit asset" at bounding box center [1074, 525] width 14 height 14
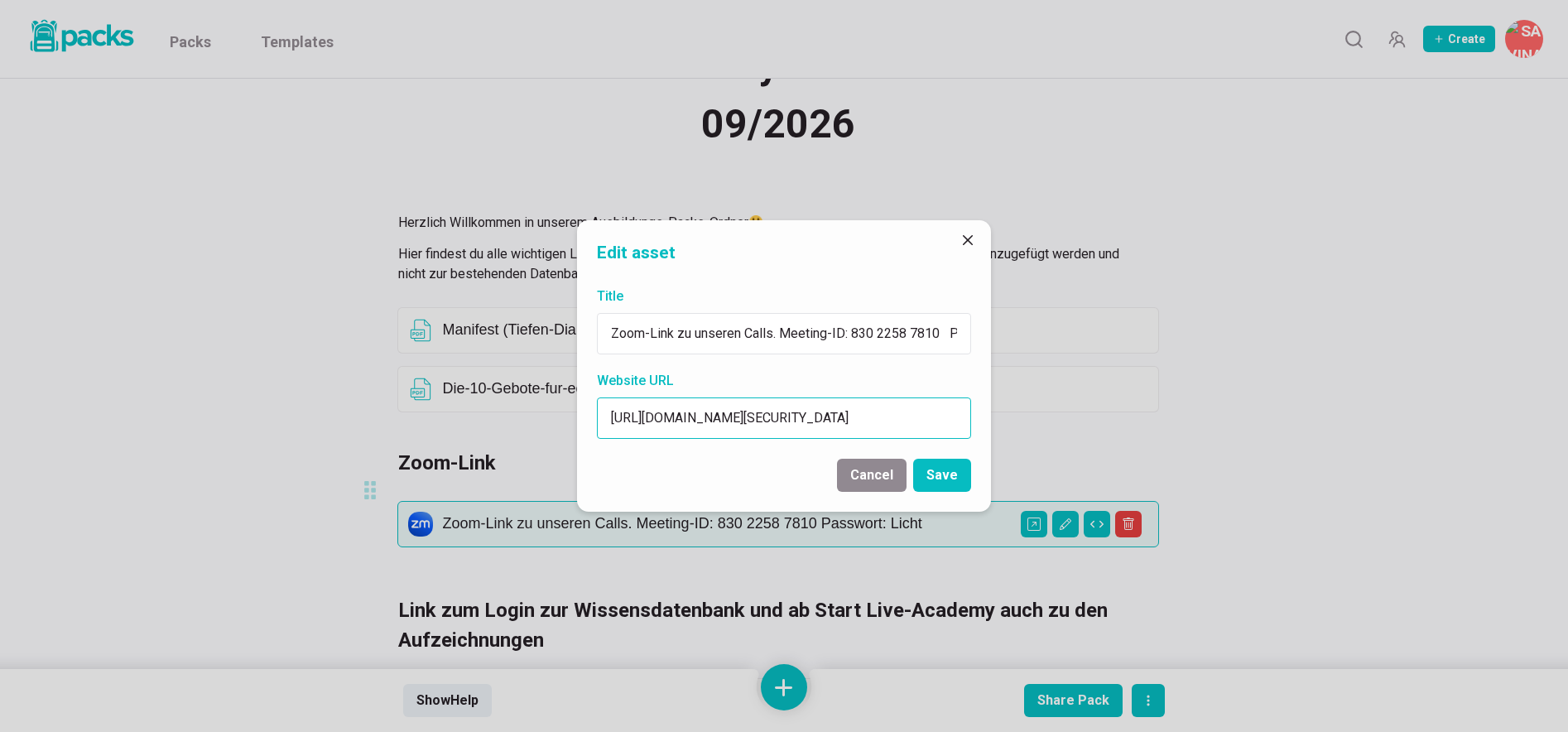
click at [733, 422] on input "[URL][DOMAIN_NAME][SECURITY_DATA]" at bounding box center [784, 418] width 374 height 42
paste input "5683317021?pwd=[SECURITY_DATA]"
type input "[URL][DOMAIN_NAME][SECURITY_DATA]"
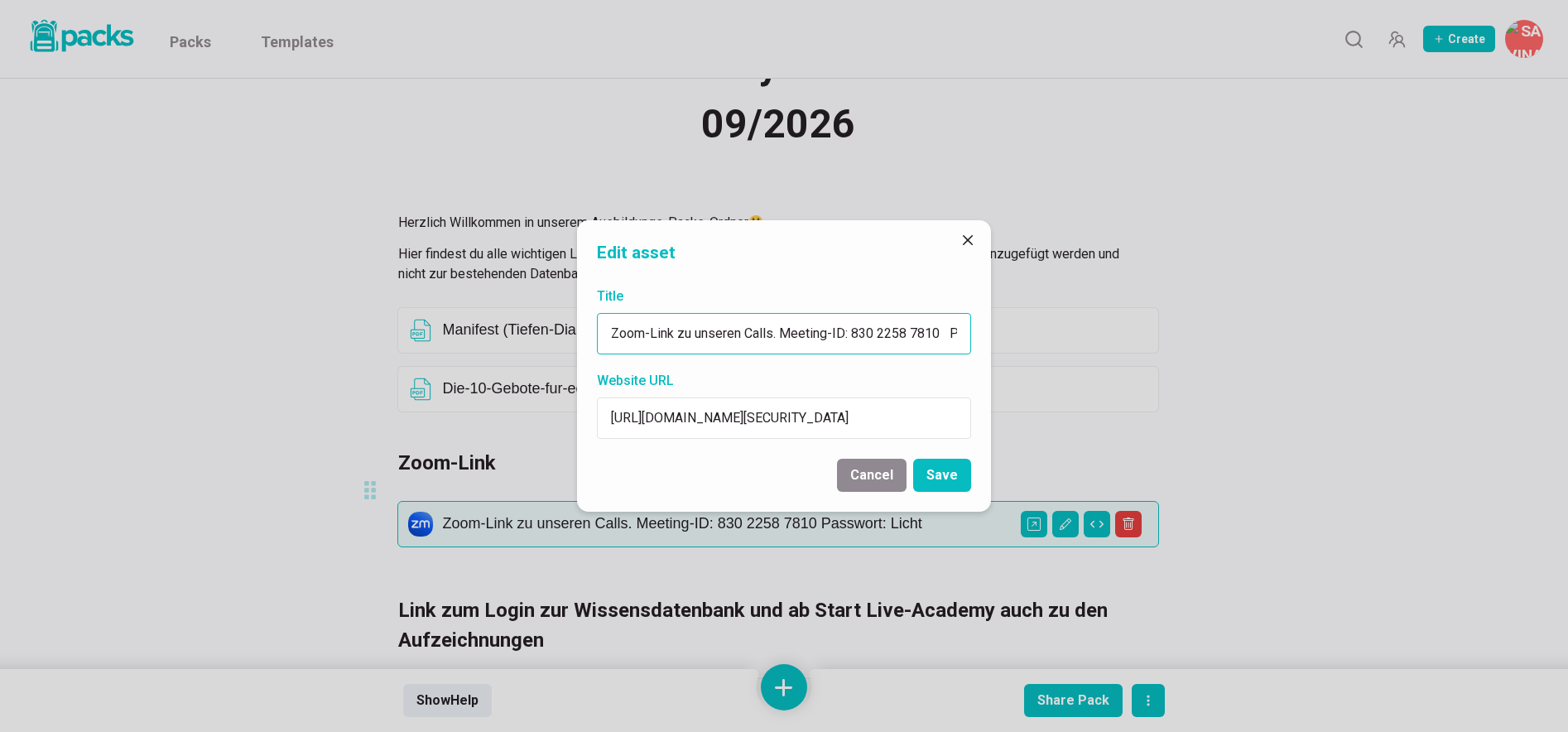
drag, startPoint x: 851, startPoint y: 334, endPoint x: 937, endPoint y: 334, distance: 86.0
click at [937, 334] on input "Zoom-Link zu unseren Calls. Meeting-ID: 830 2258 7810 Passwort: Licht" at bounding box center [784, 334] width 374 height 42
paste input "56 8331 7021"
type input "Zoom-Link zu unseren Calls. Meeting-ID: 856 8331 7021 Passwort: Licht"
click at [946, 475] on button "Save" at bounding box center [942, 475] width 58 height 33
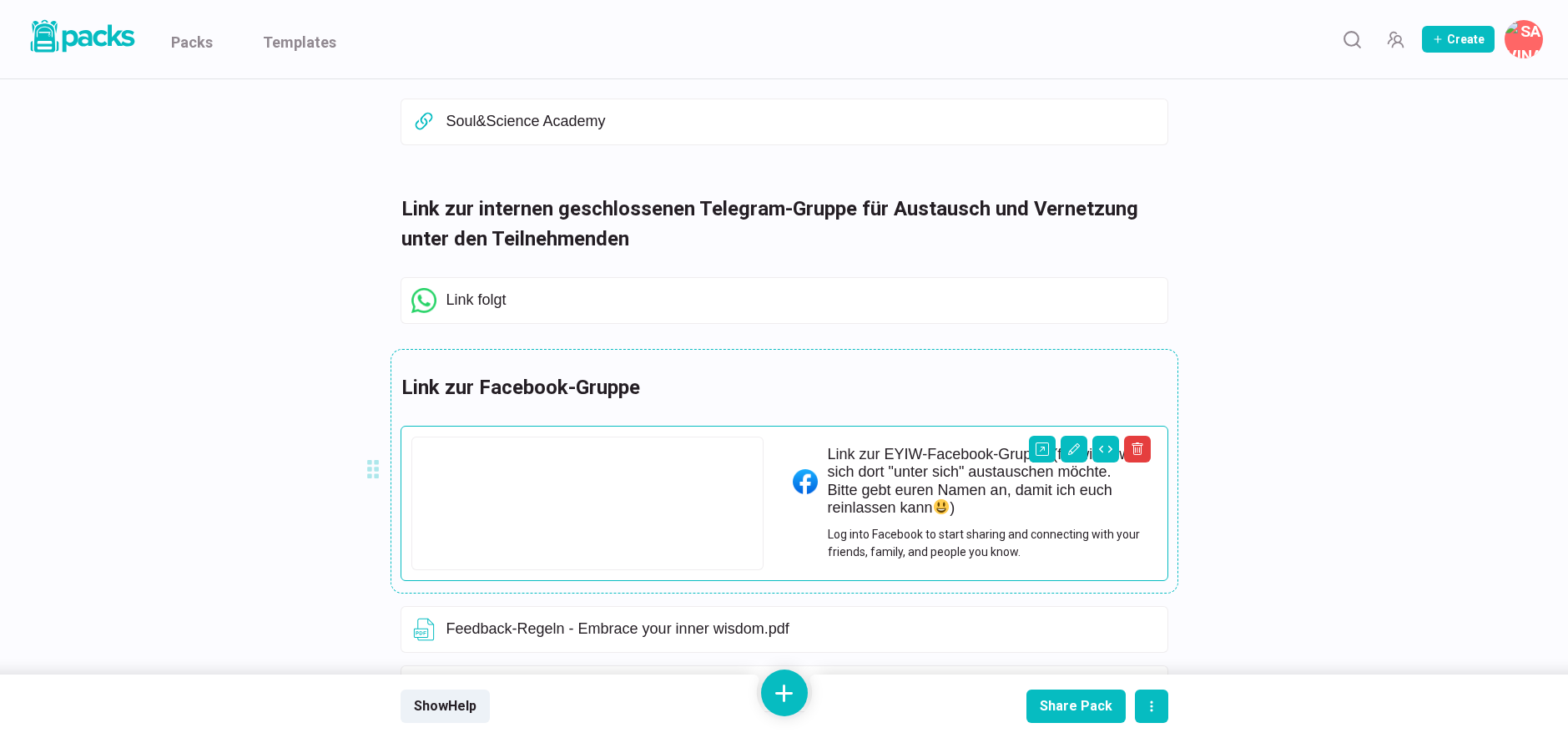
scroll to position [674, 0]
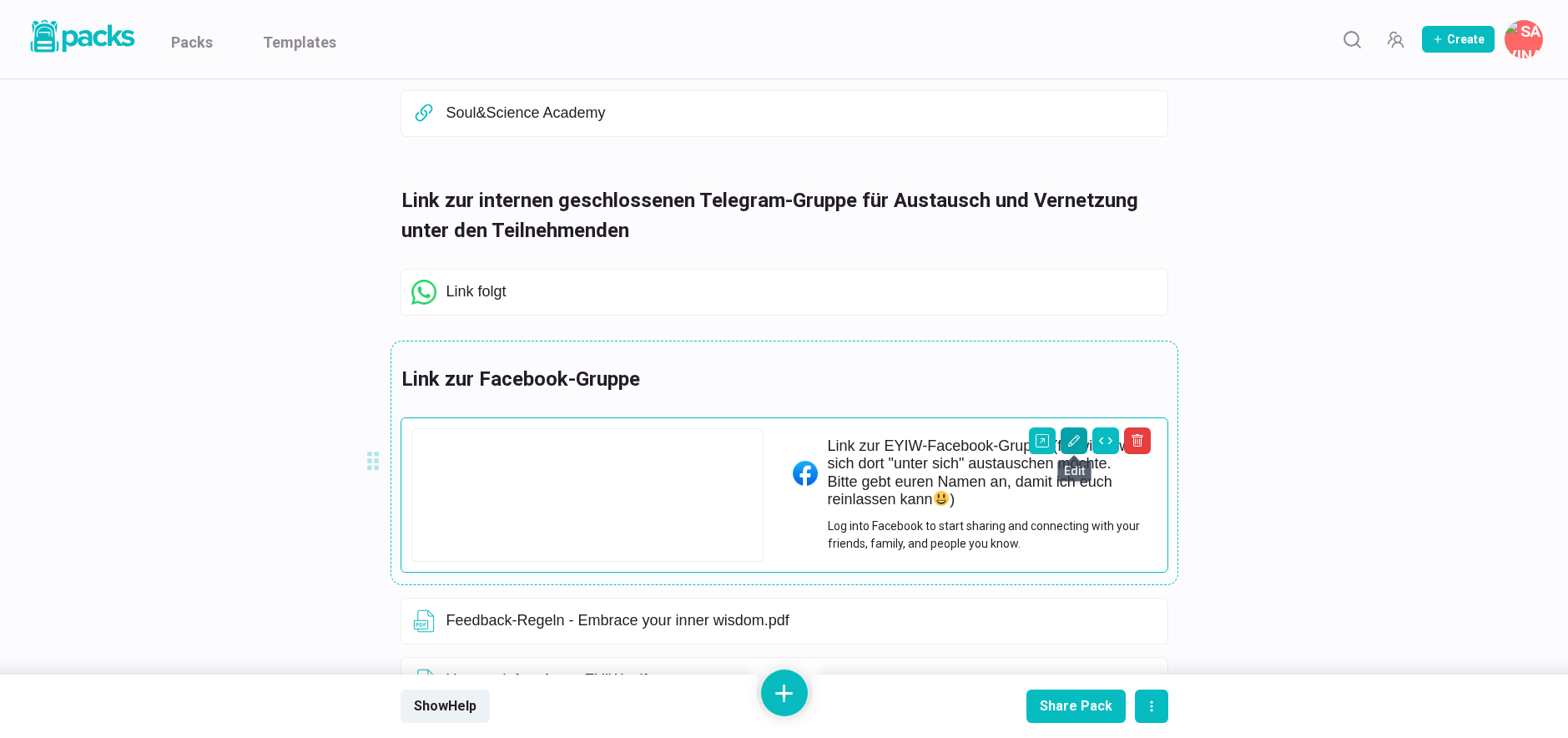
click at [1076, 442] on icon "Edit asset" at bounding box center [1074, 441] width 14 height 14
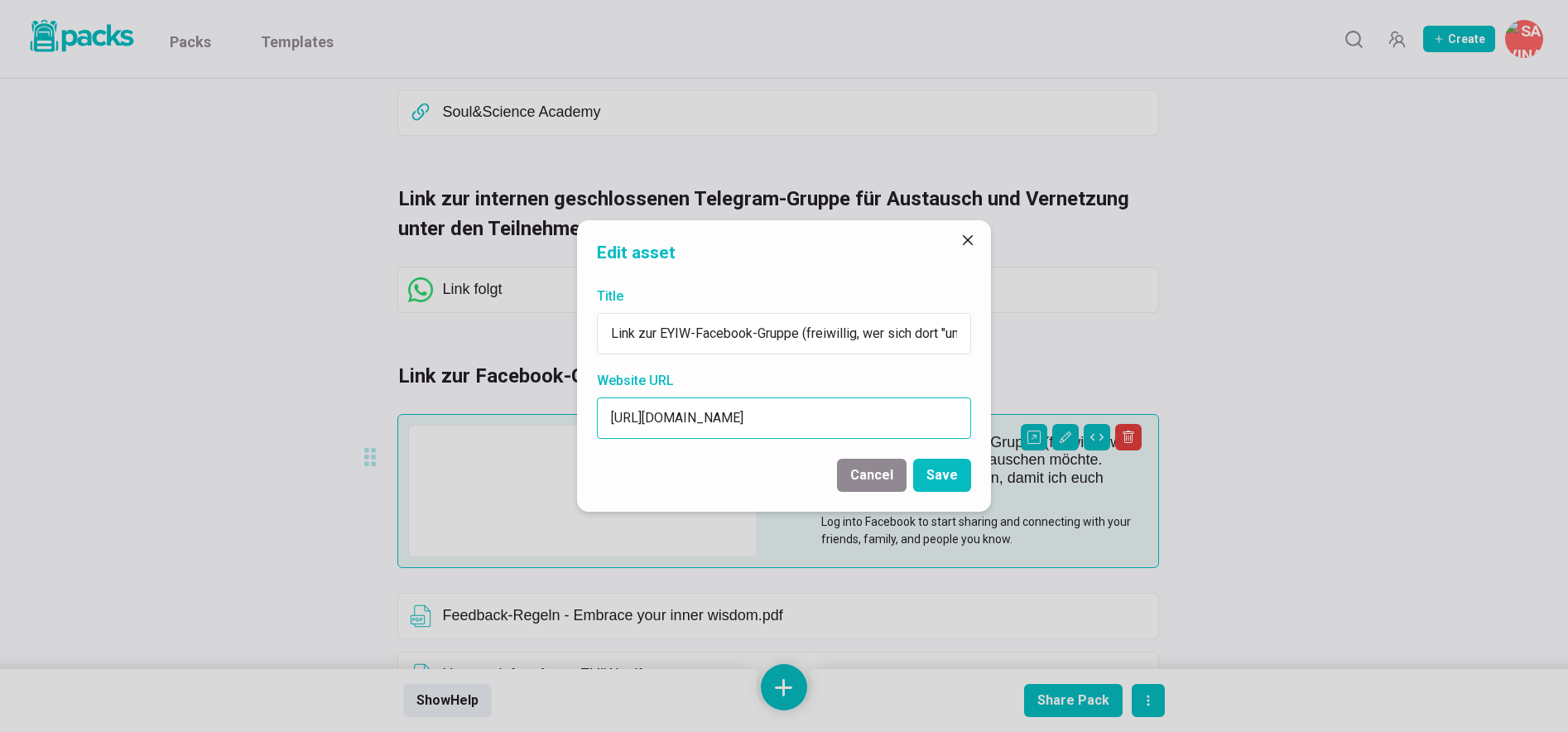
click at [770, 415] on input "[URL][DOMAIN_NAME]" at bounding box center [784, 418] width 374 height 42
type input "Link folgt"
click at [945, 468] on button "Save" at bounding box center [942, 475] width 58 height 33
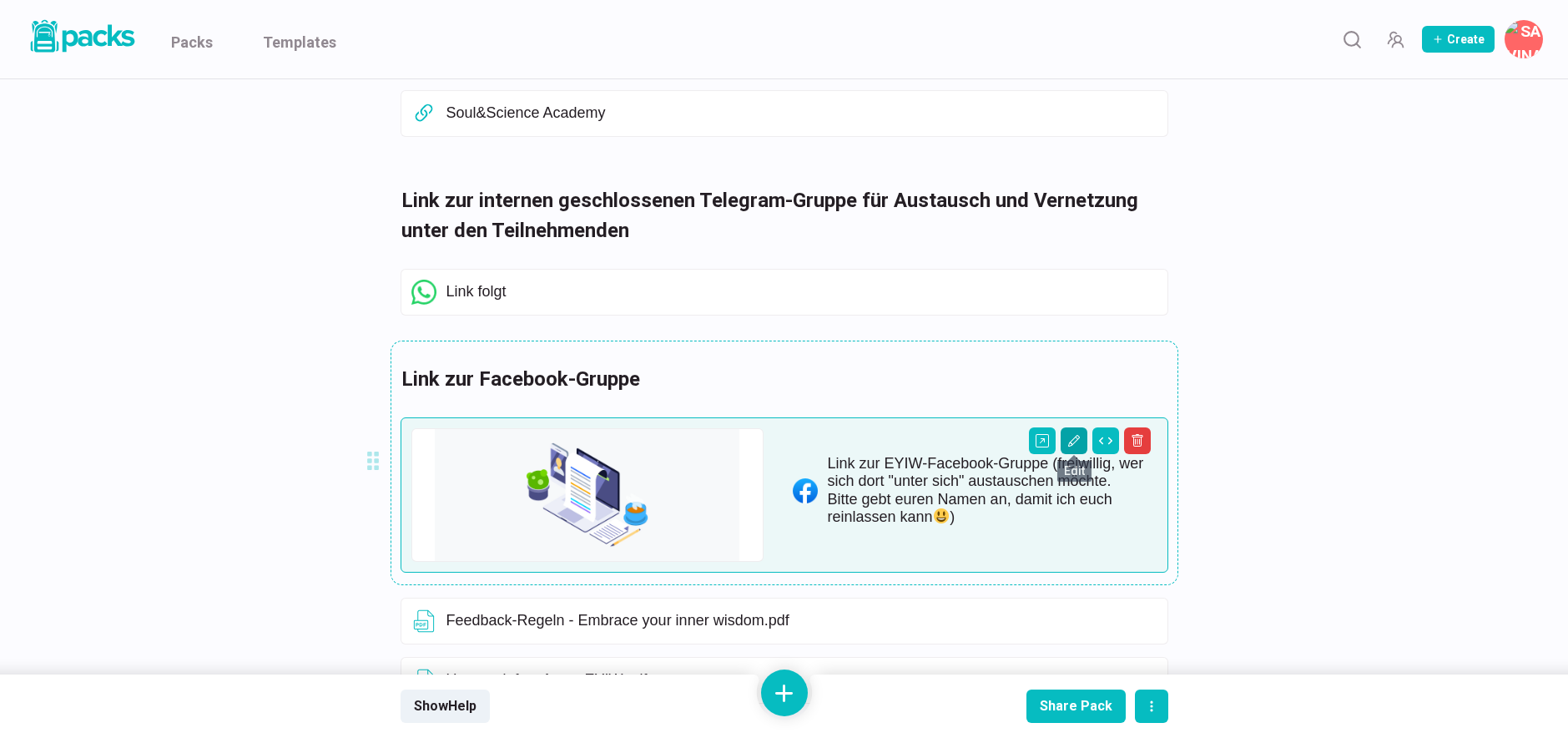
click at [1073, 444] on icon "Edit asset" at bounding box center [1073, 441] width 12 height 12
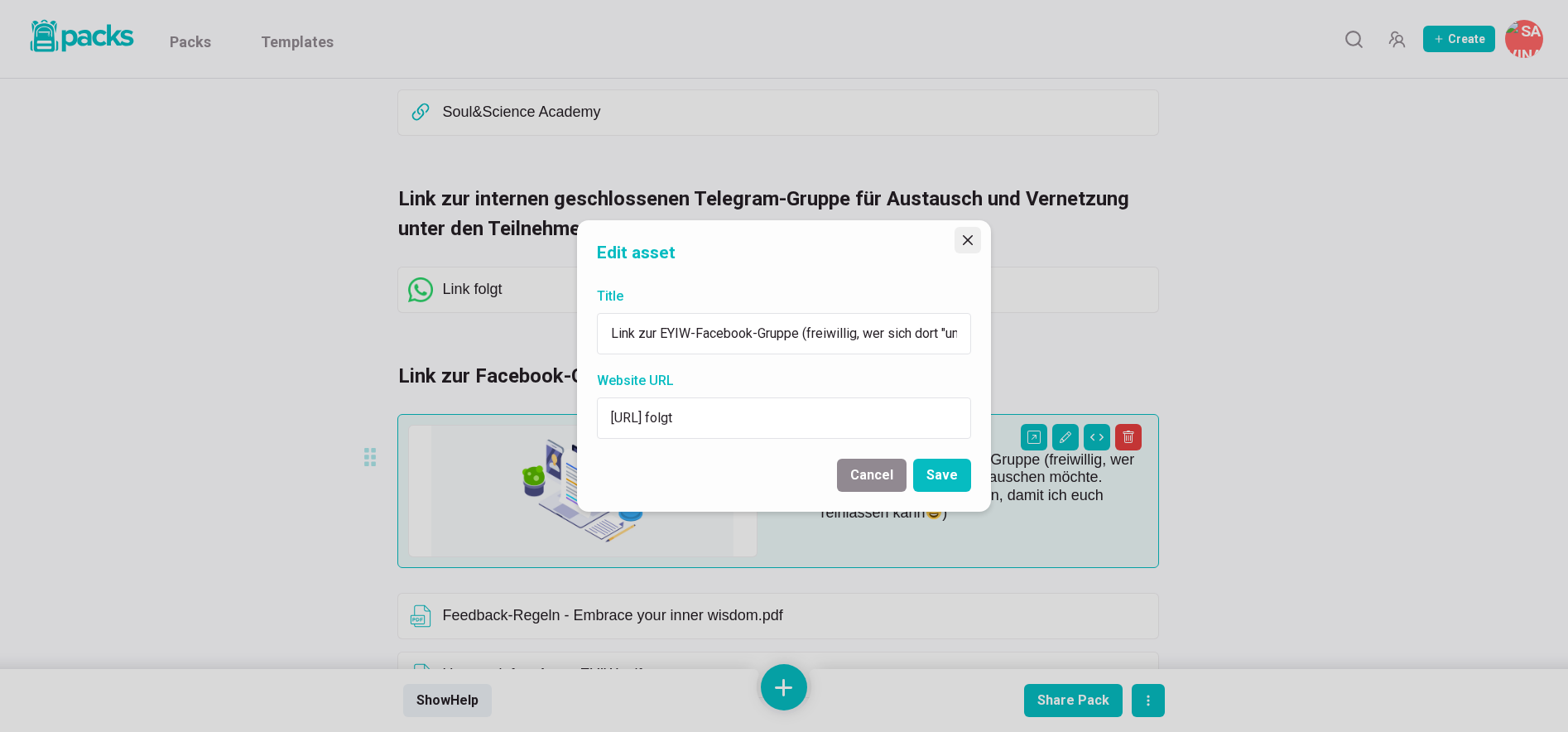
click at [962, 245] on button "Close" at bounding box center [967, 240] width 26 height 26
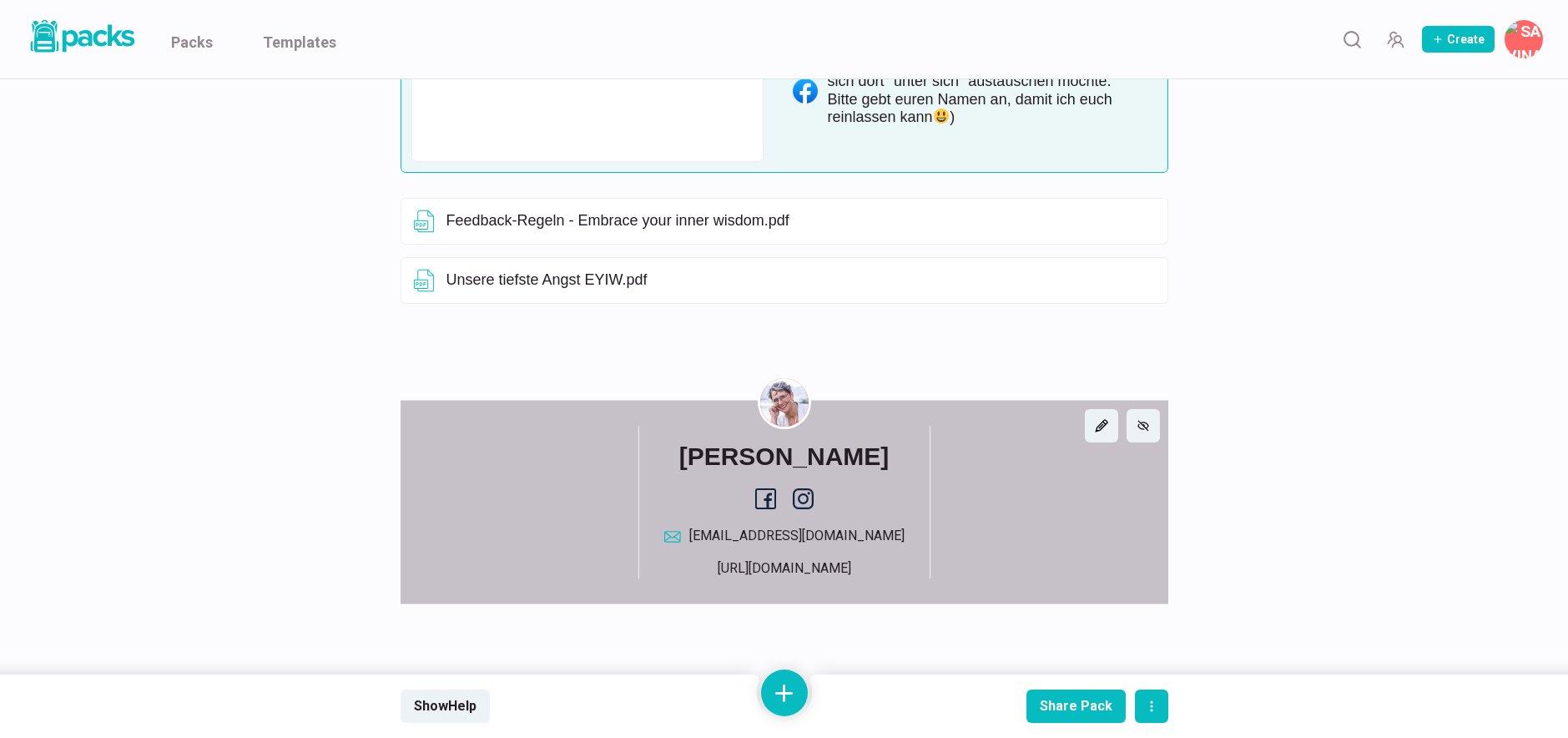
scroll to position [777, 0]
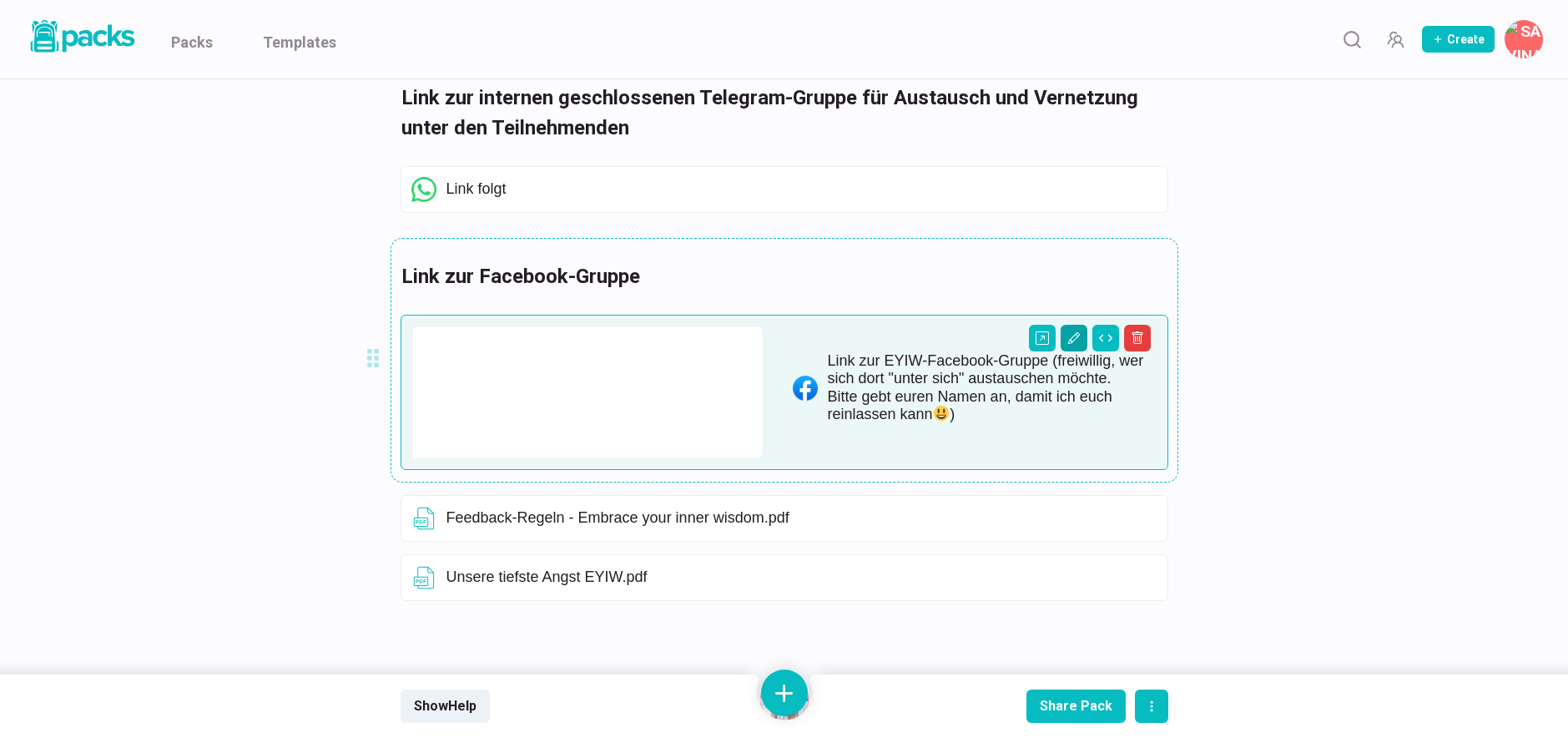
click at [1070, 336] on icon "Edit asset" at bounding box center [1074, 338] width 14 height 14
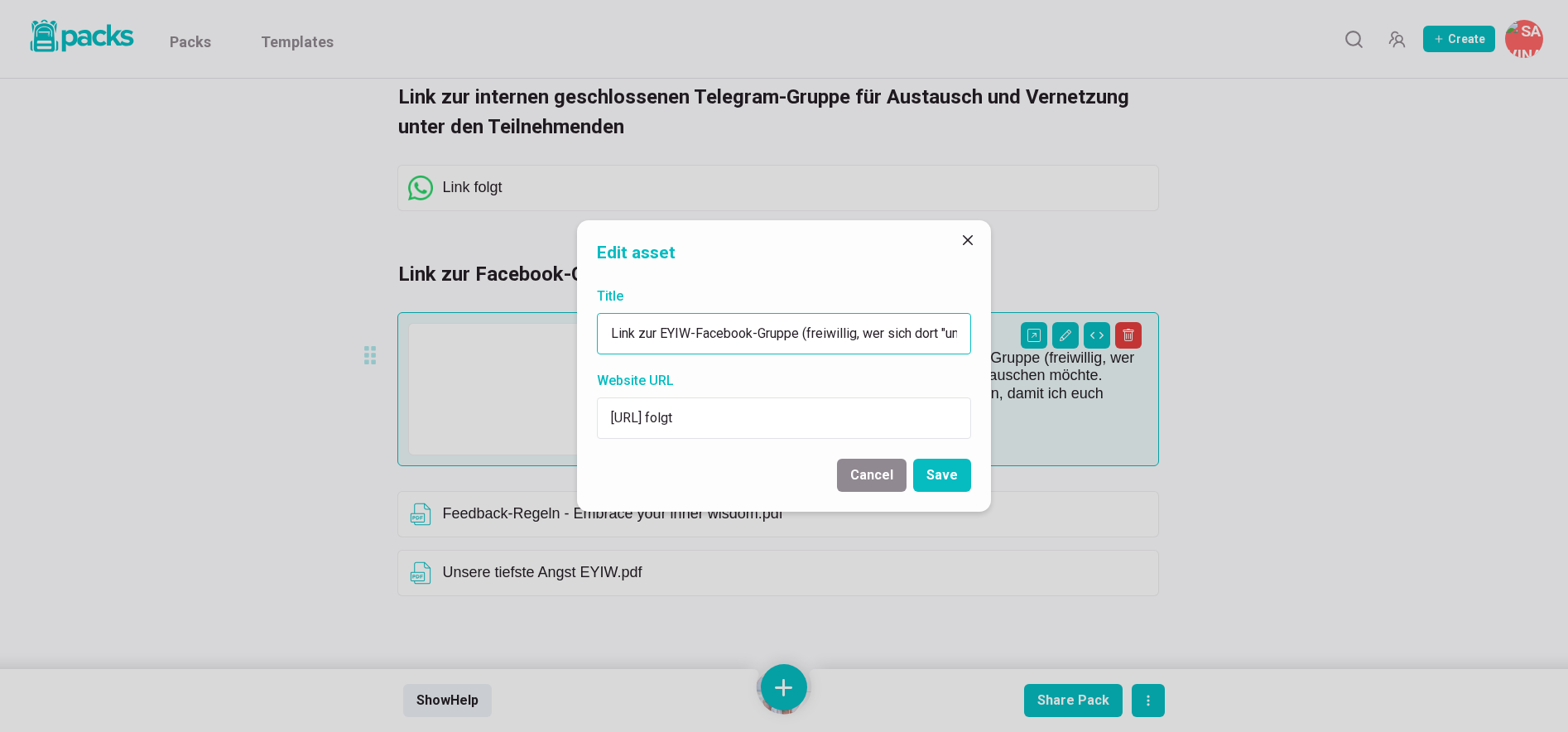
click at [611, 331] on input "Link zur EYIW-Facebook-Gruppe (freiwillig, wer sich dort "unter sich" austausch…" at bounding box center [784, 334] width 374 height 42
type input "Link folgt: [PERSON_NAME] zur EYIW-Facebook-Gruppe (freiwillig, wer sich dort "…"
click at [965, 478] on button "Save" at bounding box center [942, 475] width 58 height 33
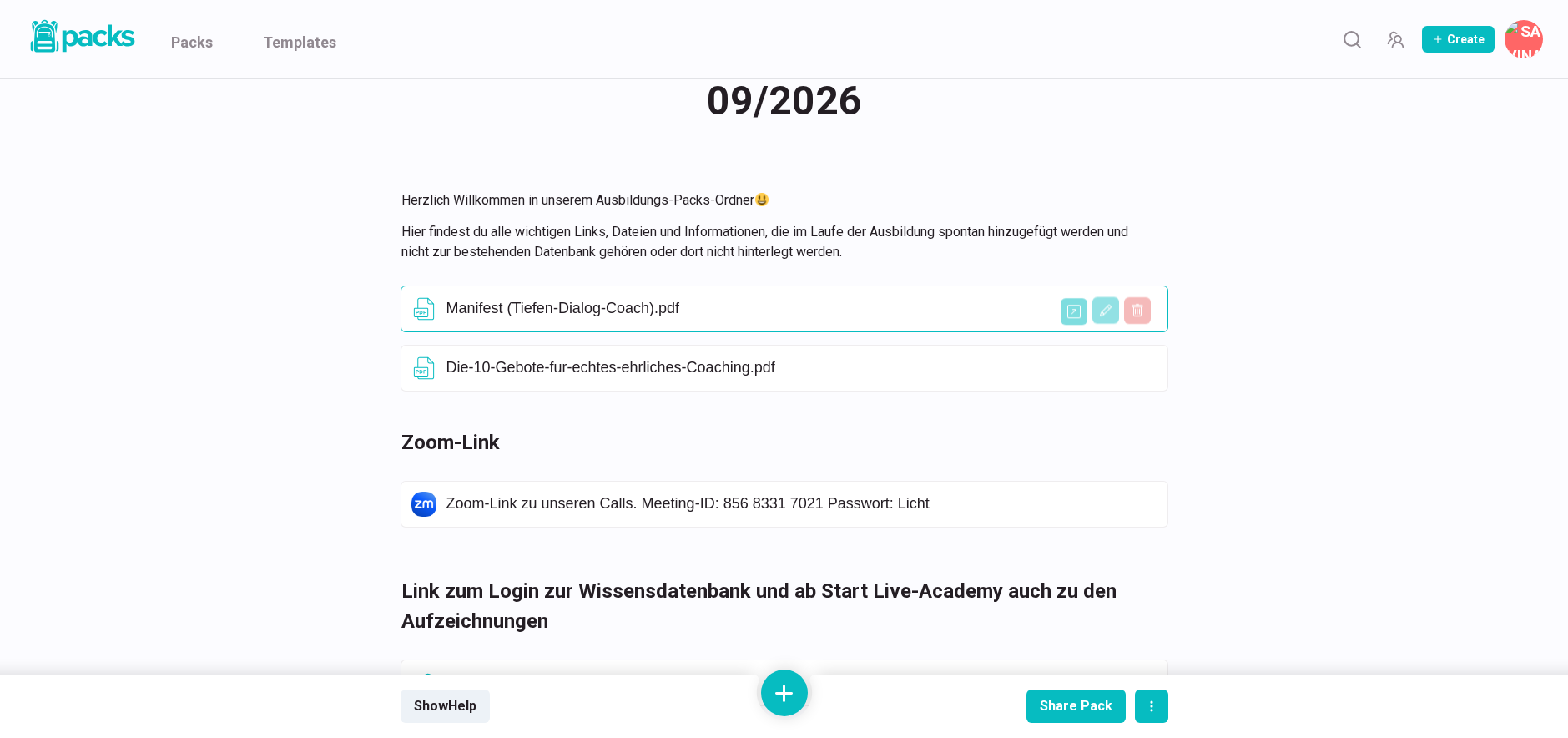
scroll to position [0, 0]
